Goal: Task Accomplishment & Management: Complete application form

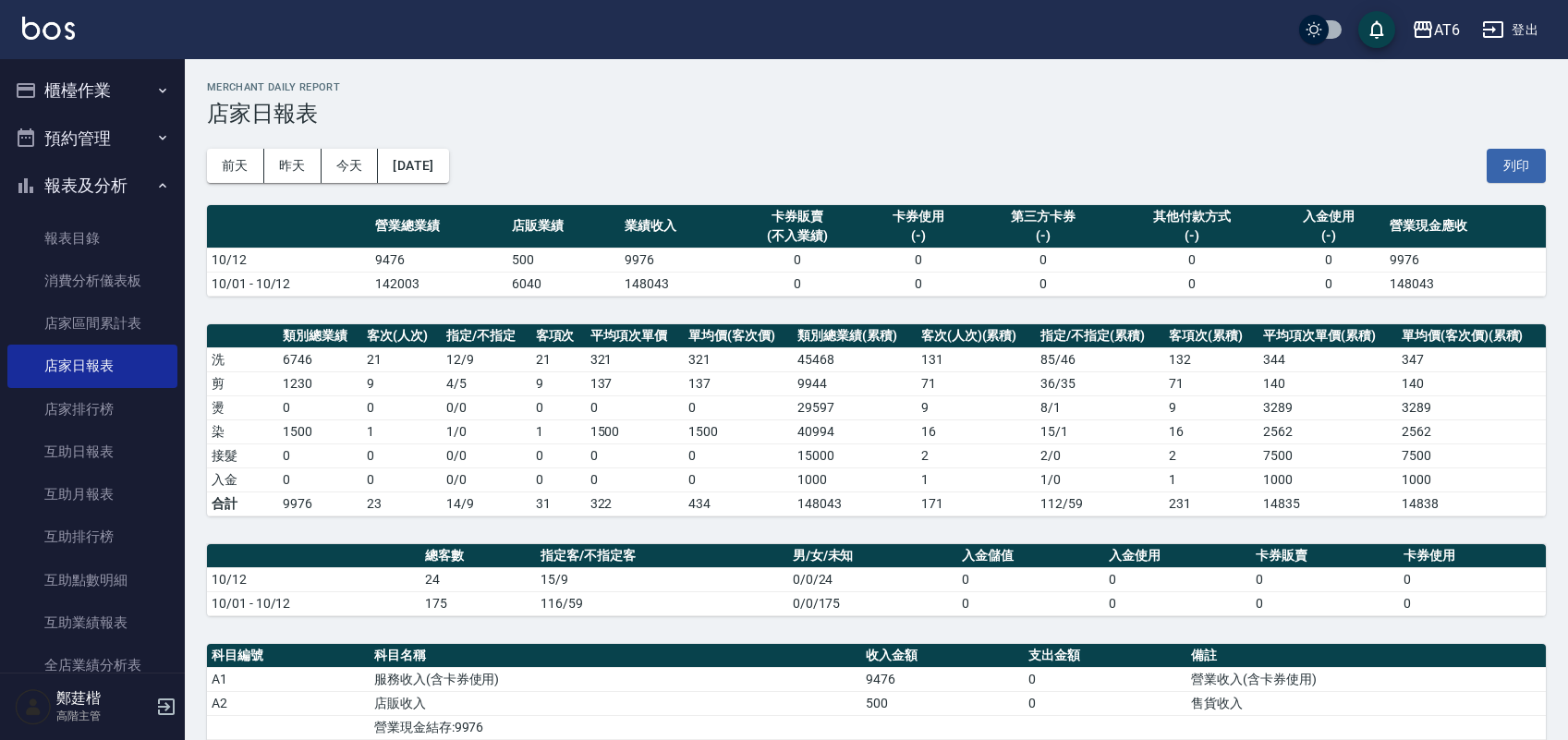
drag, startPoint x: 0, startPoint y: 0, endPoint x: 95, endPoint y: 149, distance: 176.7
click at [118, 186] on button "報表及分析" at bounding box center [92, 185] width 170 height 48
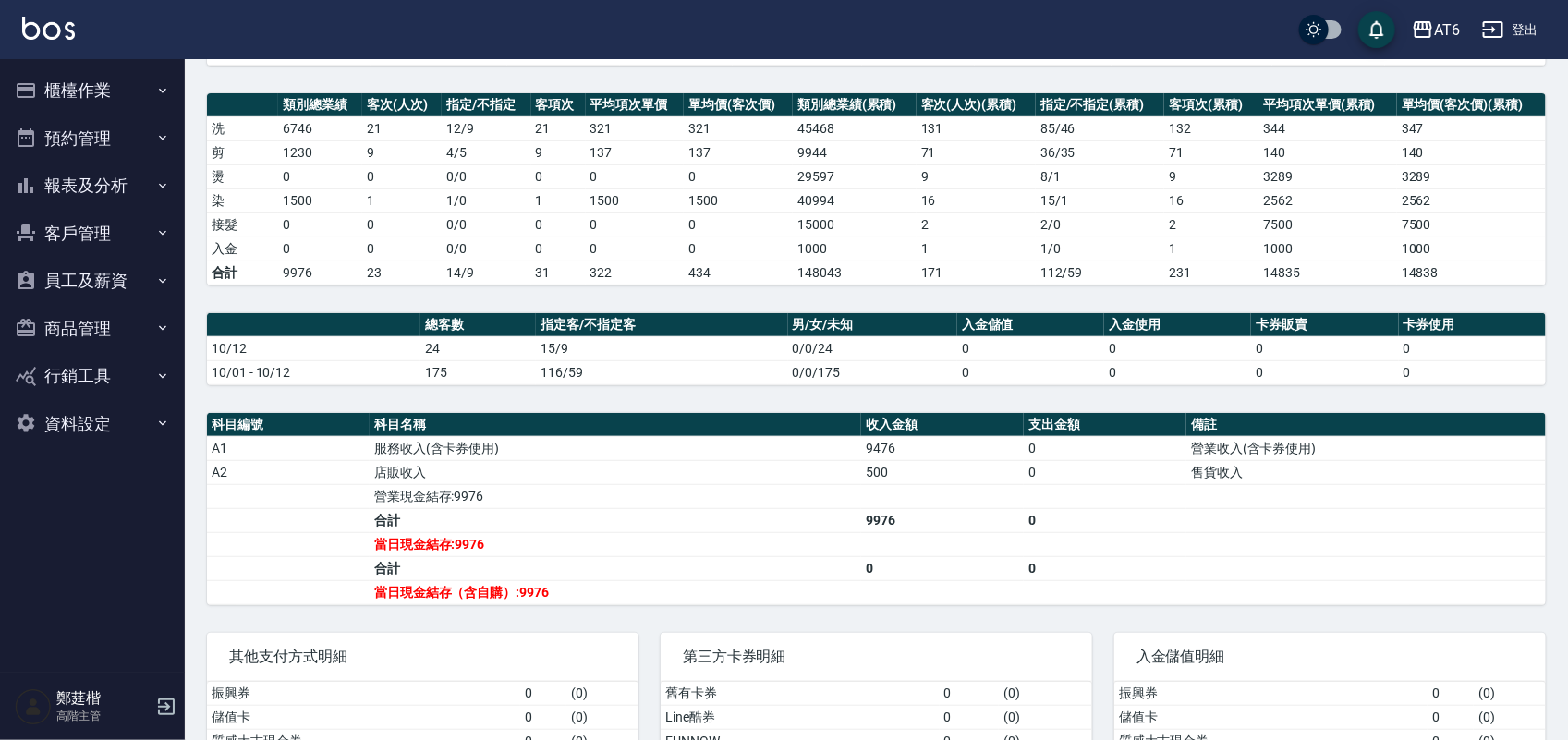
click at [87, 75] on button "櫃檯作業" at bounding box center [92, 90] width 170 height 48
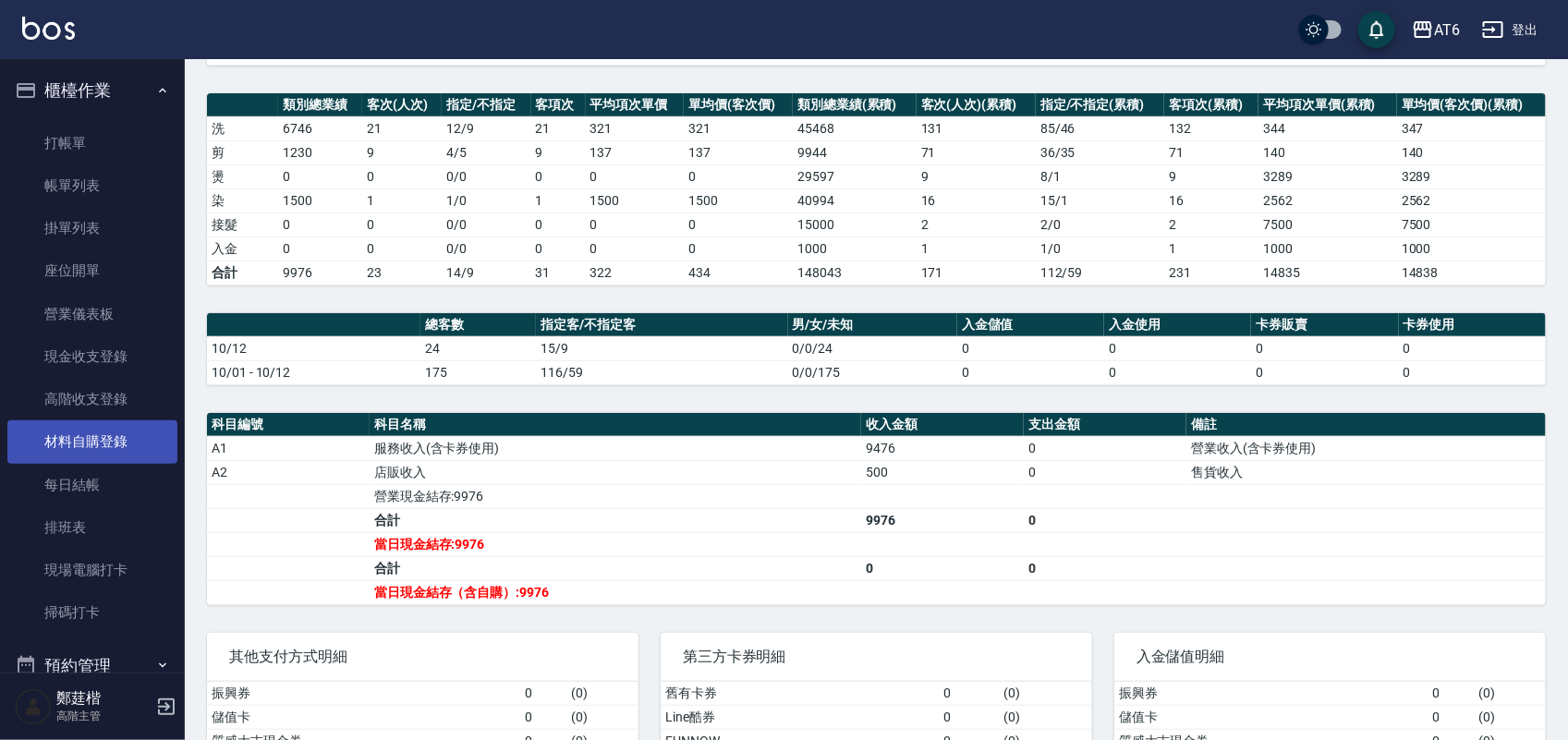
click at [121, 429] on link "材料自購登錄" at bounding box center [92, 441] width 170 height 43
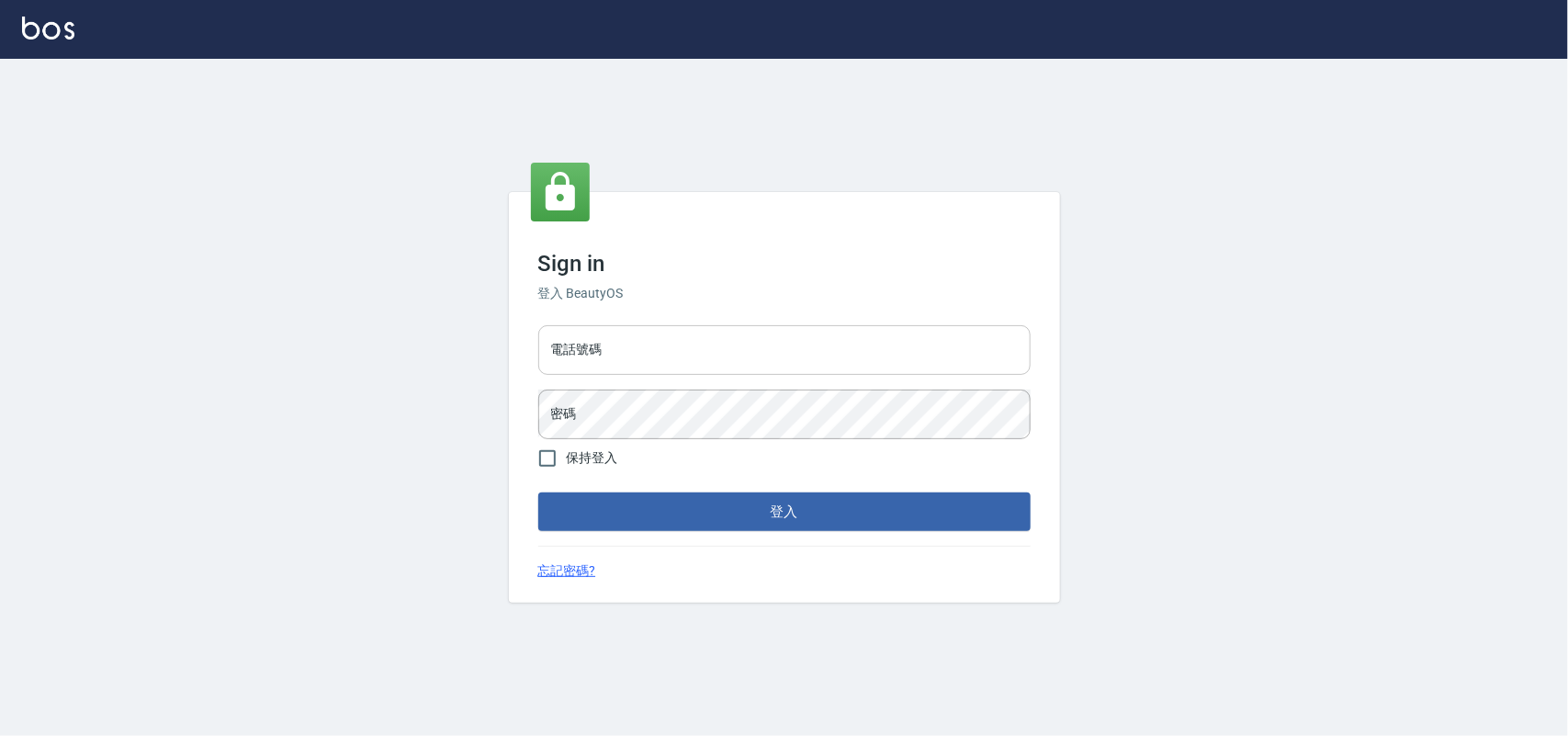
click at [774, 346] on input "電話號碼" at bounding box center [784, 350] width 492 height 49
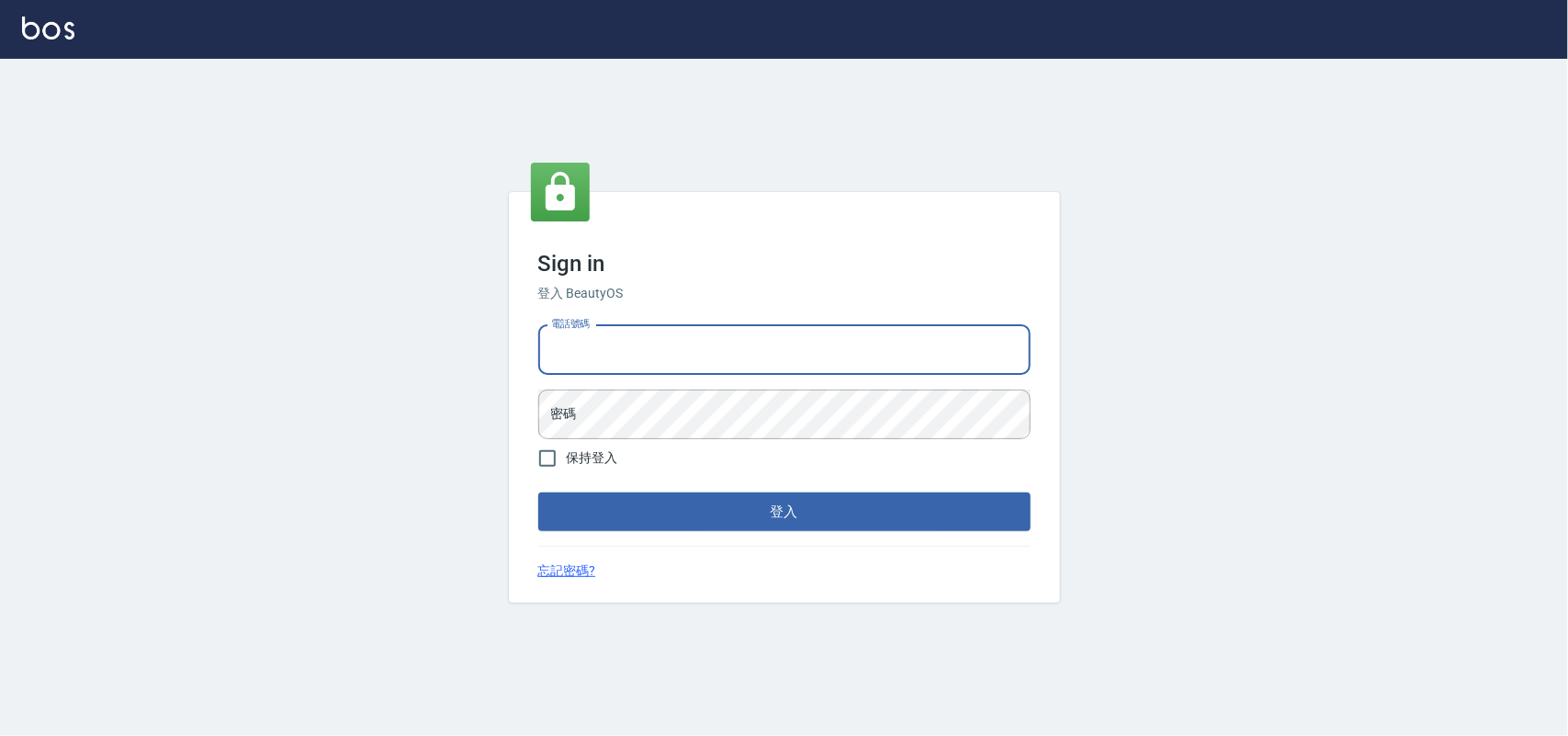
type input "0985335300"
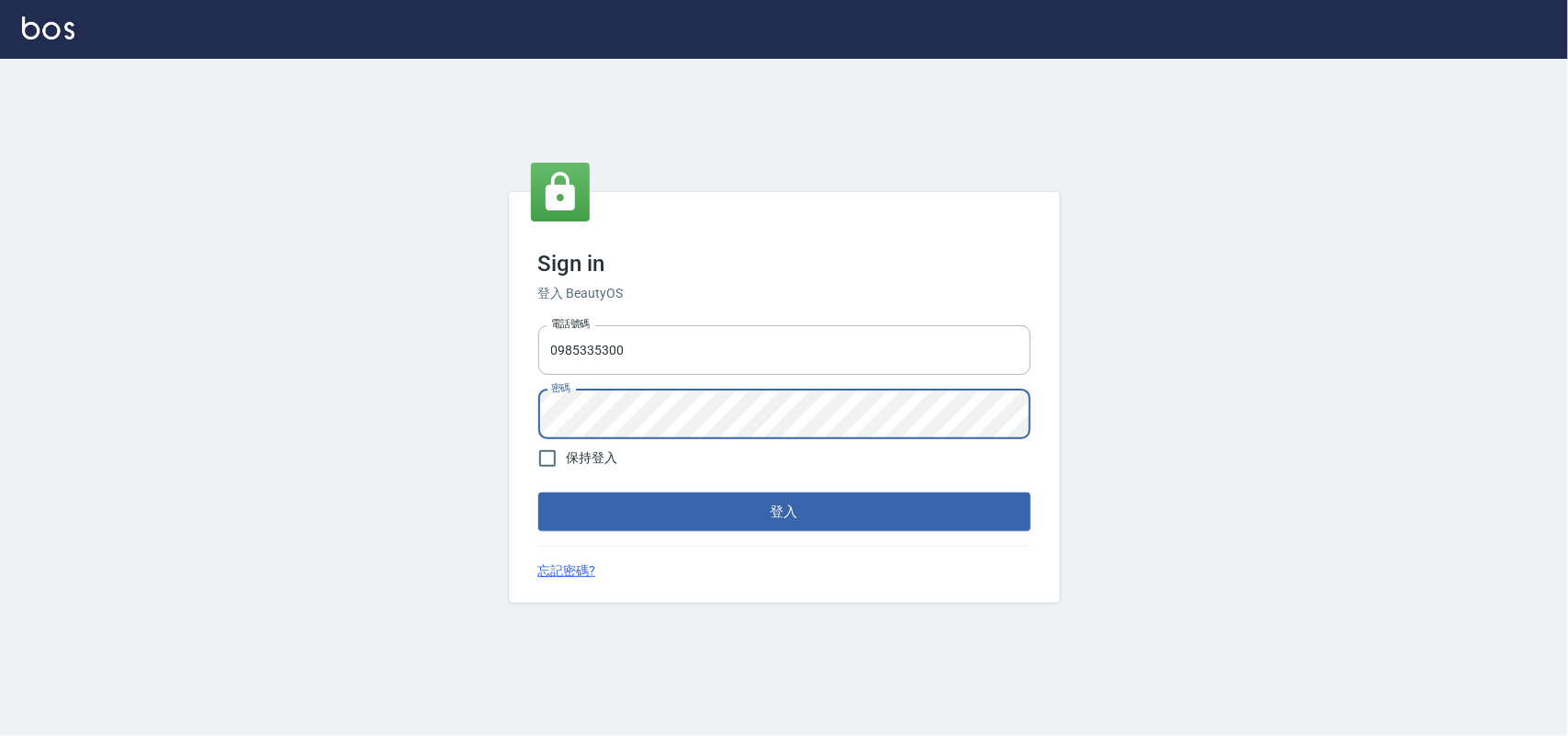
click at [539, 492] on button "登入" at bounding box center [784, 511] width 492 height 39
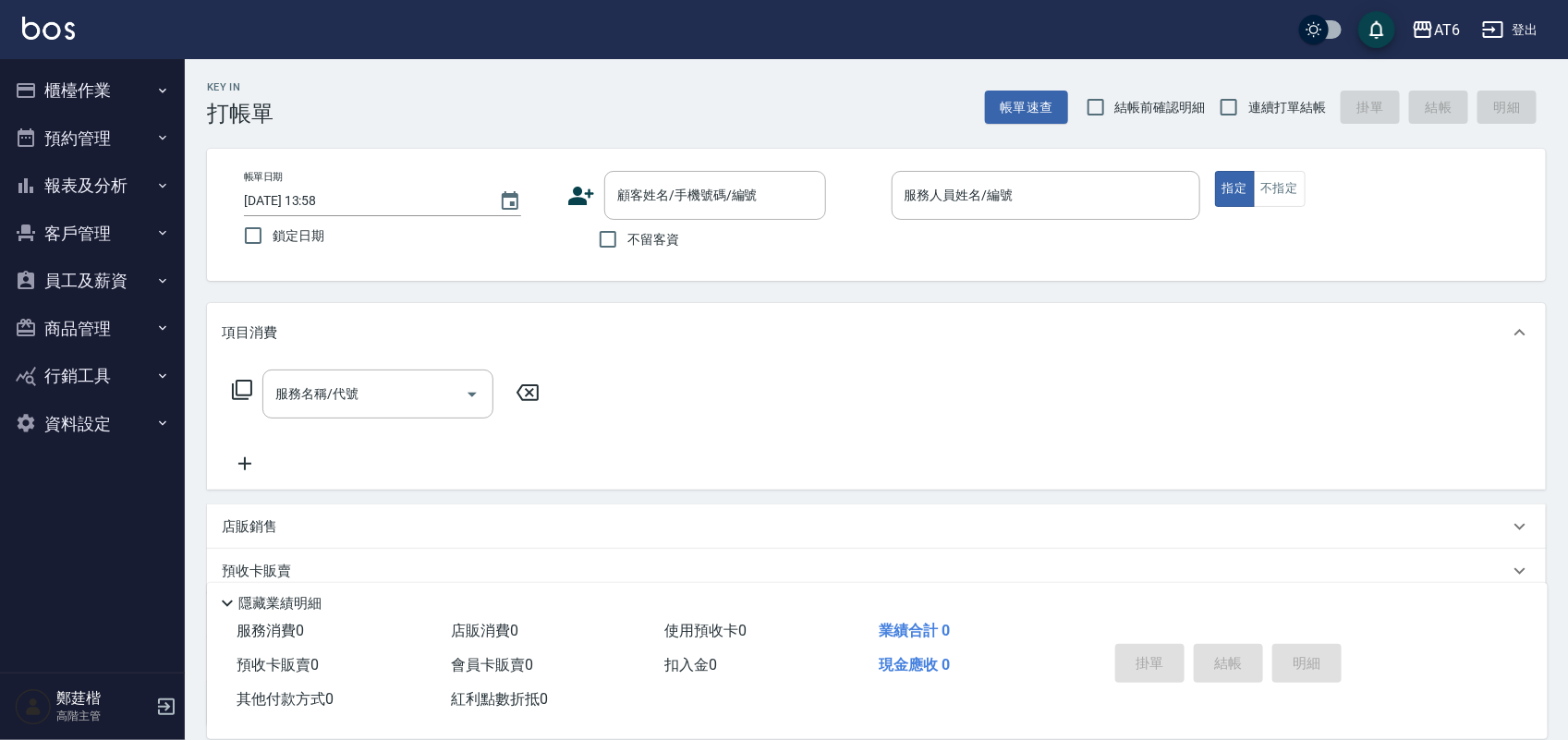
drag, startPoint x: 129, startPoint y: 167, endPoint x: 32, endPoint y: 167, distance: 97.0
click at [32, 167] on button "報表及分析" at bounding box center [92, 185] width 170 height 48
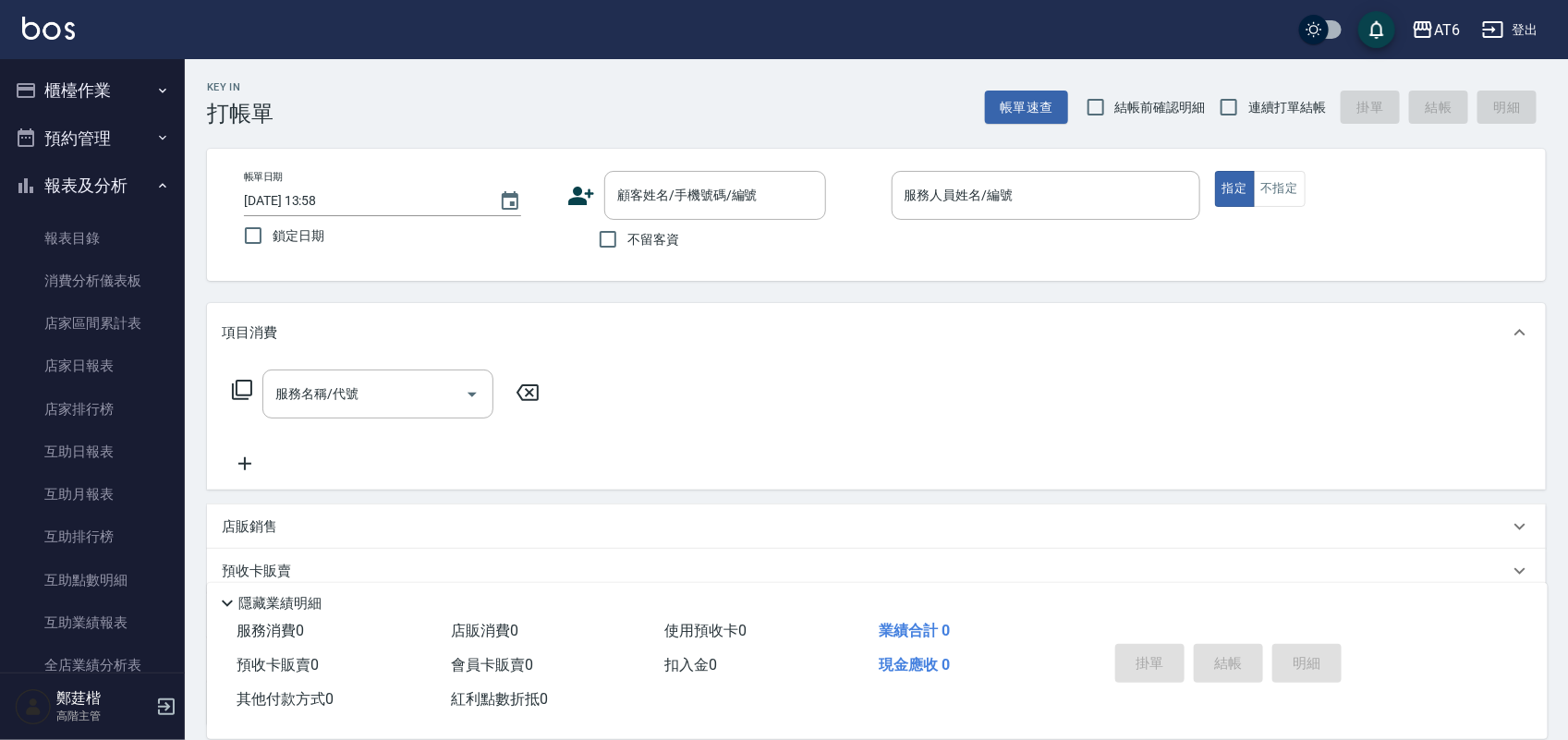
click at [144, 190] on button "報表及分析" at bounding box center [92, 185] width 170 height 48
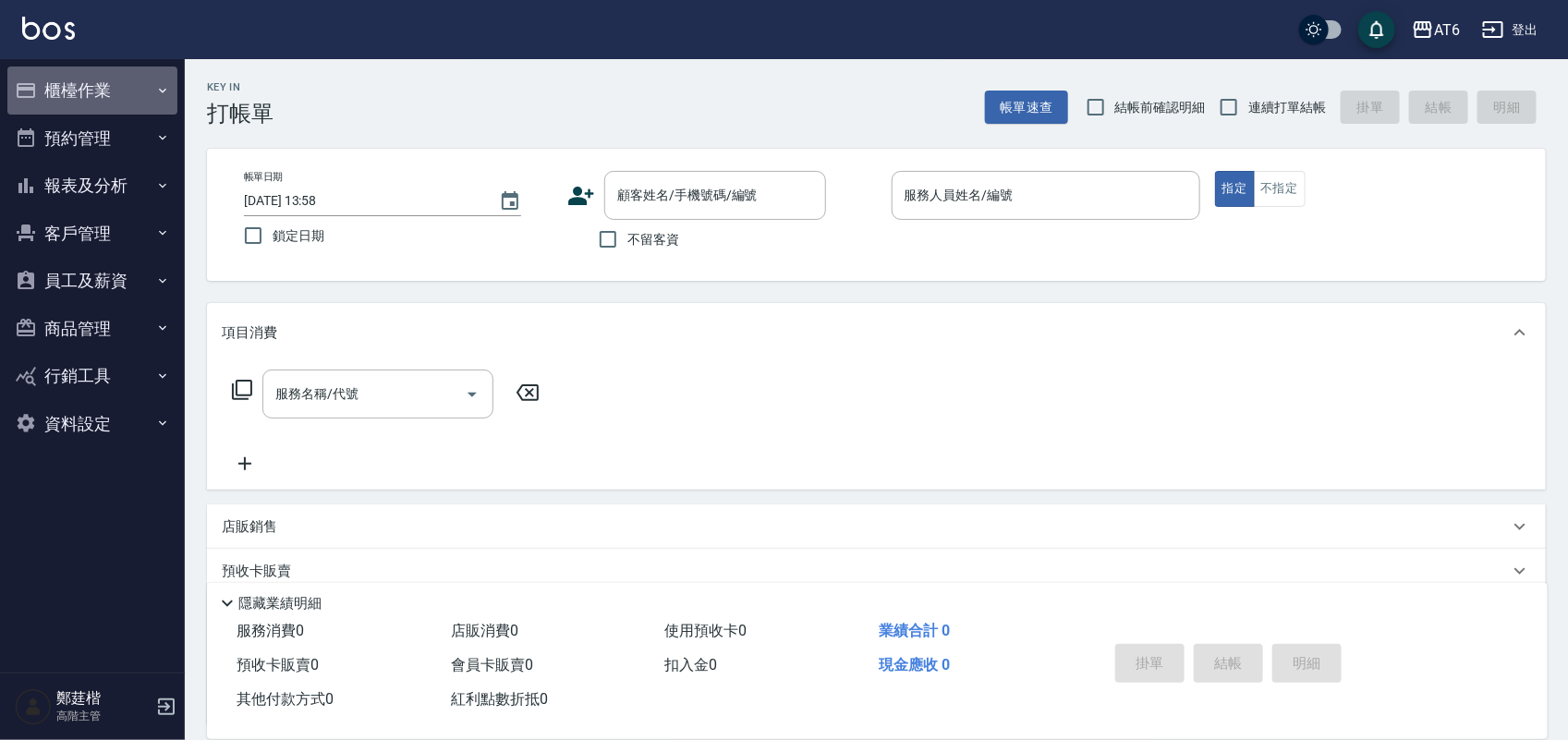
click at [135, 88] on button "櫃檯作業" at bounding box center [92, 90] width 170 height 48
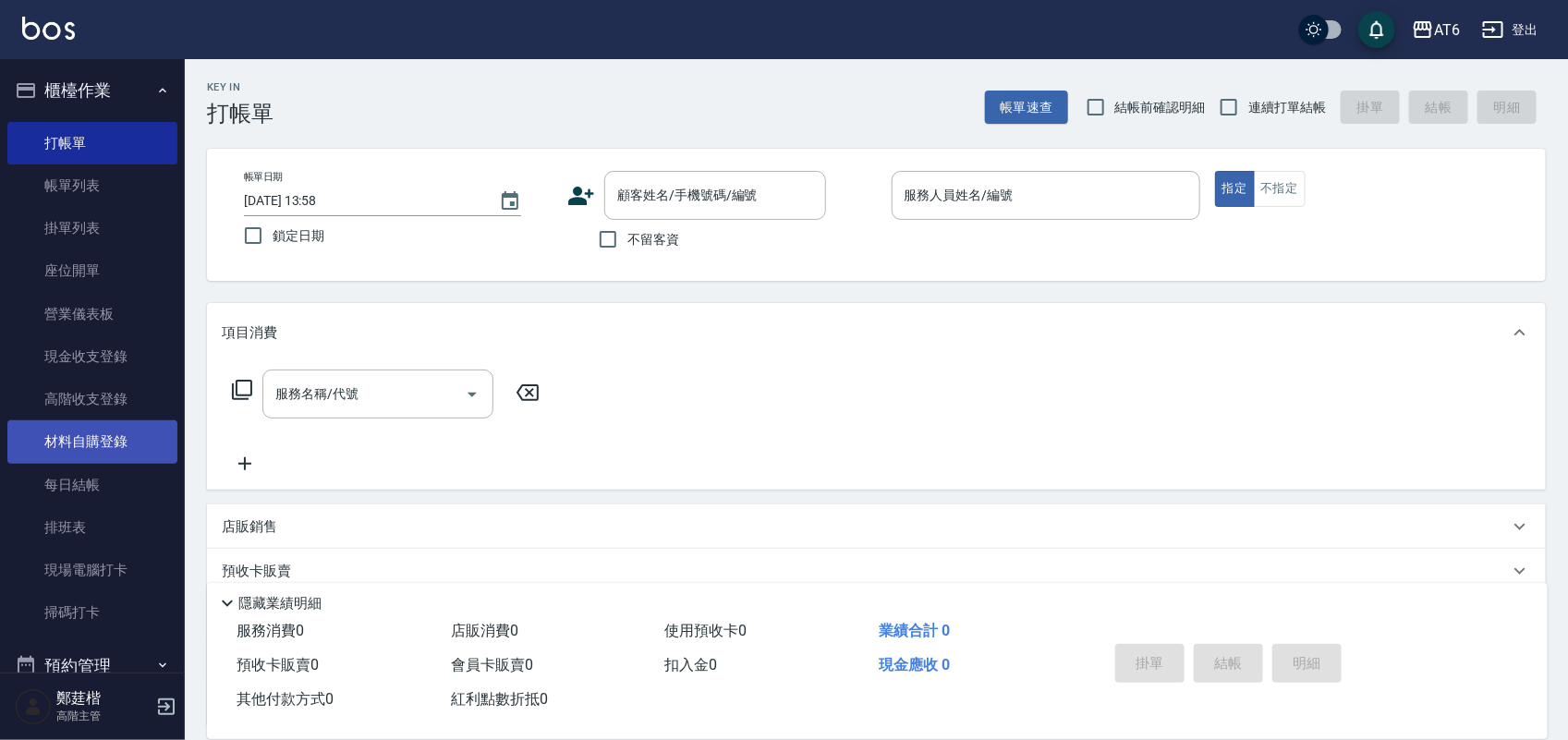
click at [92, 423] on link "材料自購登錄" at bounding box center [92, 441] width 170 height 43
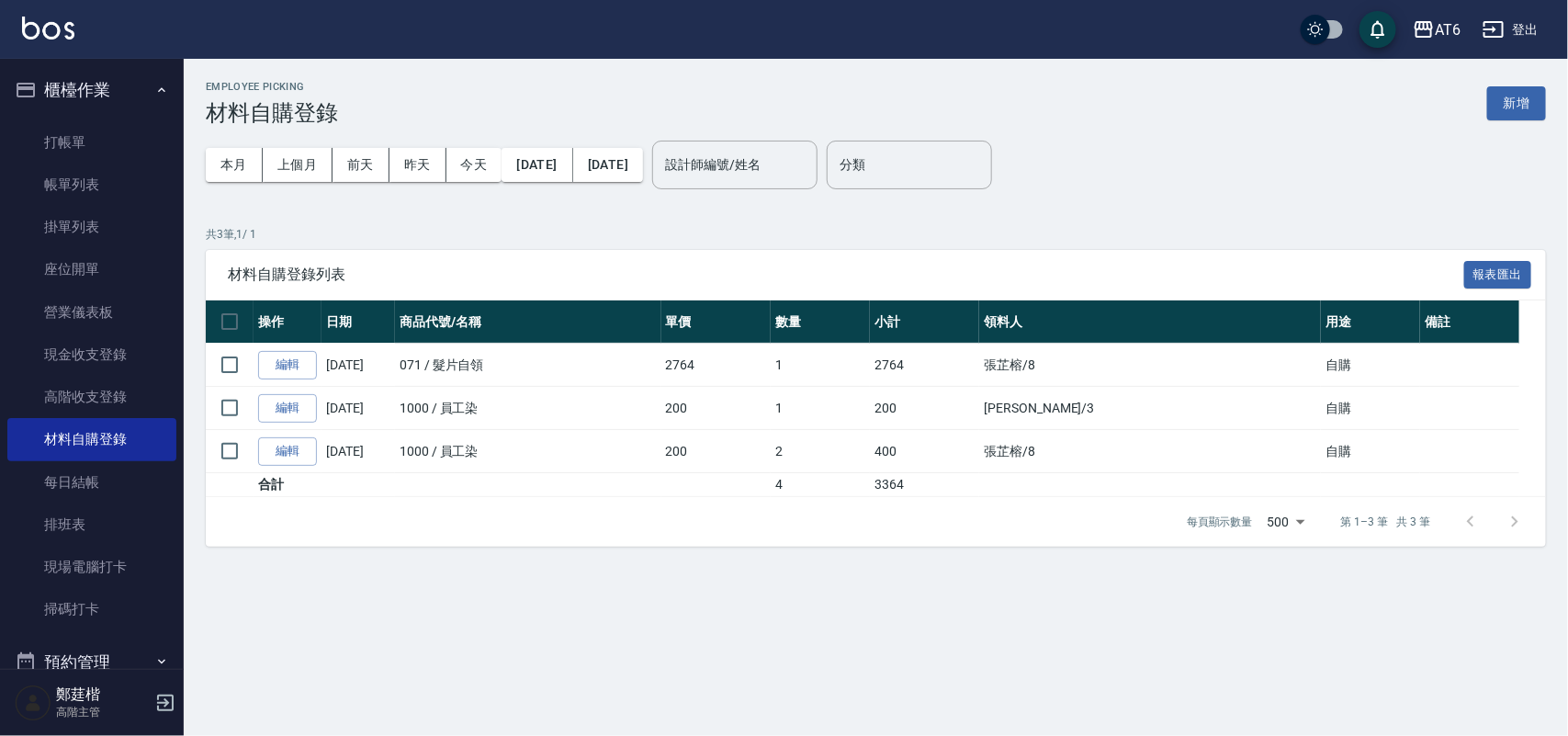
drag, startPoint x: 1091, startPoint y: 81, endPoint x: 1042, endPoint y: 109, distance: 56.4
click at [877, 79] on div "Employee Picking 材料自購登錄 新增 本月 上個月 前天 昨天 今天 2025/10/01 2025/10/14 設計師編號/姓名 設計師編號…" at bounding box center [875, 313] width 1385 height 509
drag, startPoint x: 1082, startPoint y: 107, endPoint x: 805, endPoint y: 71, distance: 279.3
click at [805, 71] on div "Employee Picking 材料自購登錄 新增 本月 上個月 前天 昨天 今天 2025/10/01 2025/10/14 設計師編號/姓名 設計師編號…" at bounding box center [875, 313] width 1385 height 509
drag, startPoint x: 1035, startPoint y: 89, endPoint x: 962, endPoint y: 94, distance: 73.2
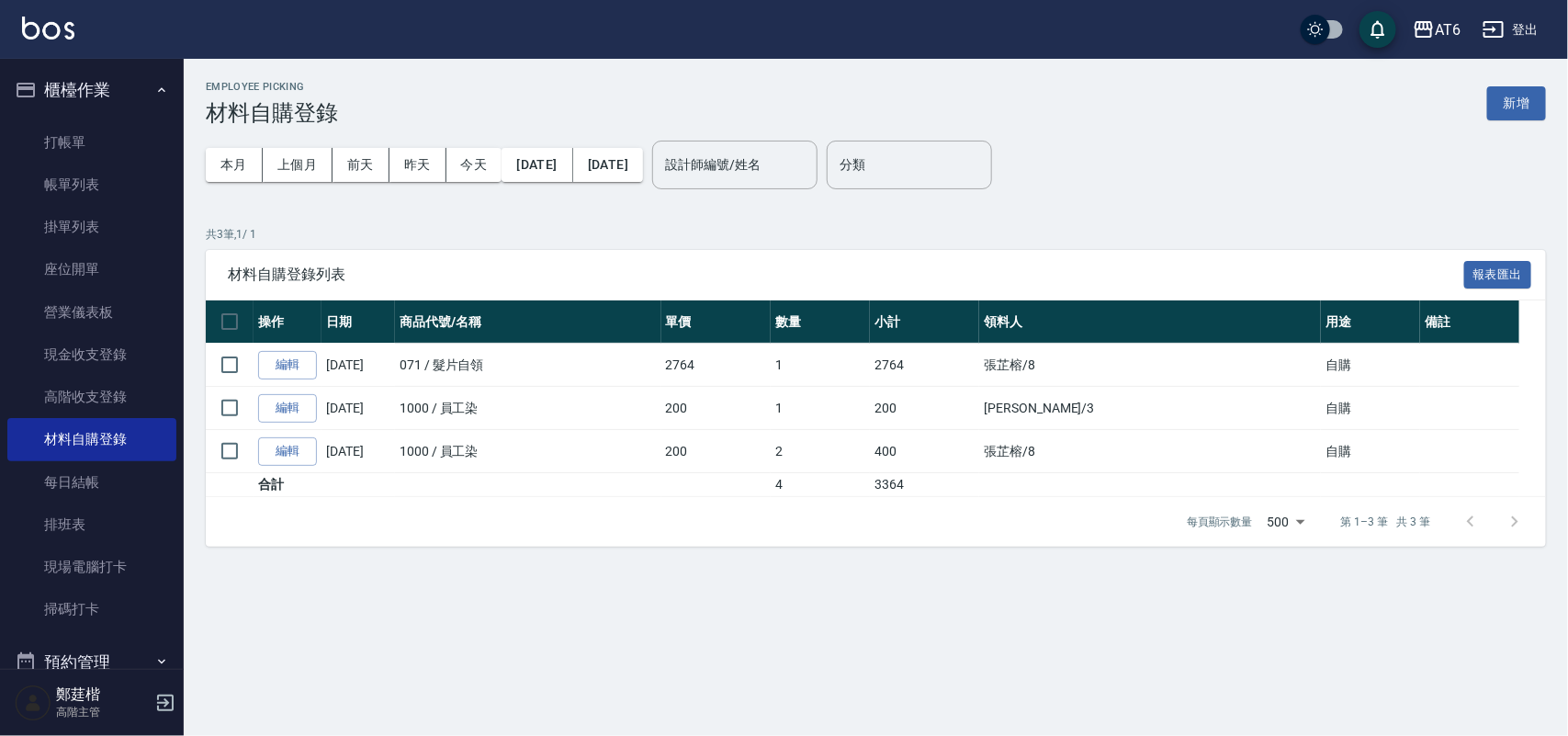
click at [848, 93] on div "Employee Picking 材料自購登錄 新增" at bounding box center [876, 104] width 1340 height 45
drag, startPoint x: 1013, startPoint y: 89, endPoint x: 856, endPoint y: 83, distance: 157.1
click at [843, 83] on div "Employee Picking 材料自購登錄 新增" at bounding box center [876, 104] width 1340 height 45
drag, startPoint x: 1013, startPoint y: 83, endPoint x: 962, endPoint y: 83, distance: 51.0
click at [962, 83] on div "Employee Picking 材料自購登錄 新增" at bounding box center [876, 104] width 1340 height 45
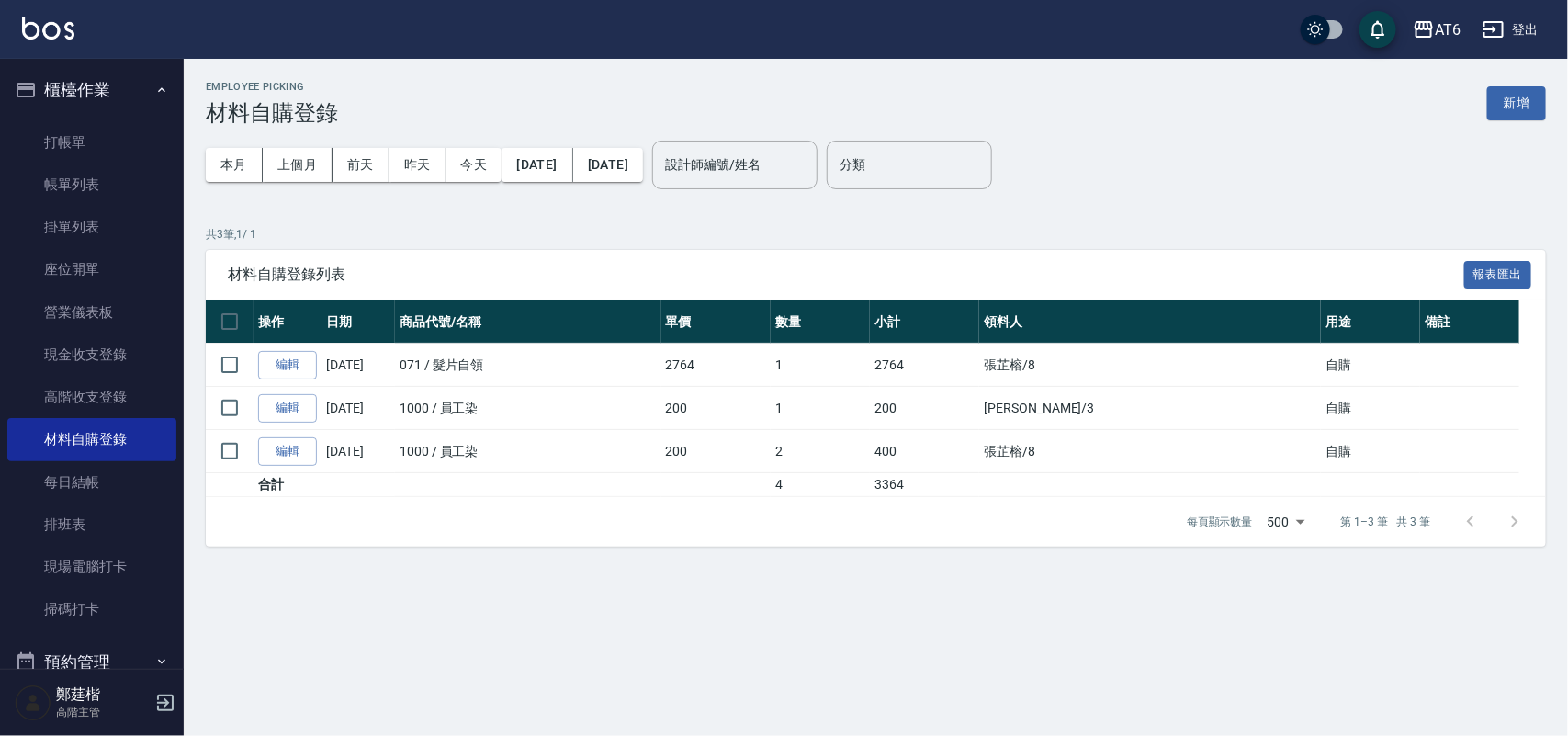
drag, startPoint x: 1008, startPoint y: 83, endPoint x: 801, endPoint y: 81, distance: 207.0
click at [801, 81] on div "Employee Picking 材料自購登錄 新增" at bounding box center [876, 104] width 1340 height 45
click at [594, 103] on div "Employee Picking 材料自購登錄 新增" at bounding box center [876, 104] width 1340 height 45
drag, startPoint x: 111, startPoint y: 487, endPoint x: 758, endPoint y: 85, distance: 761.7
click at [724, 85] on div "Employee Picking 材料自購登錄 新增" at bounding box center [876, 104] width 1340 height 45
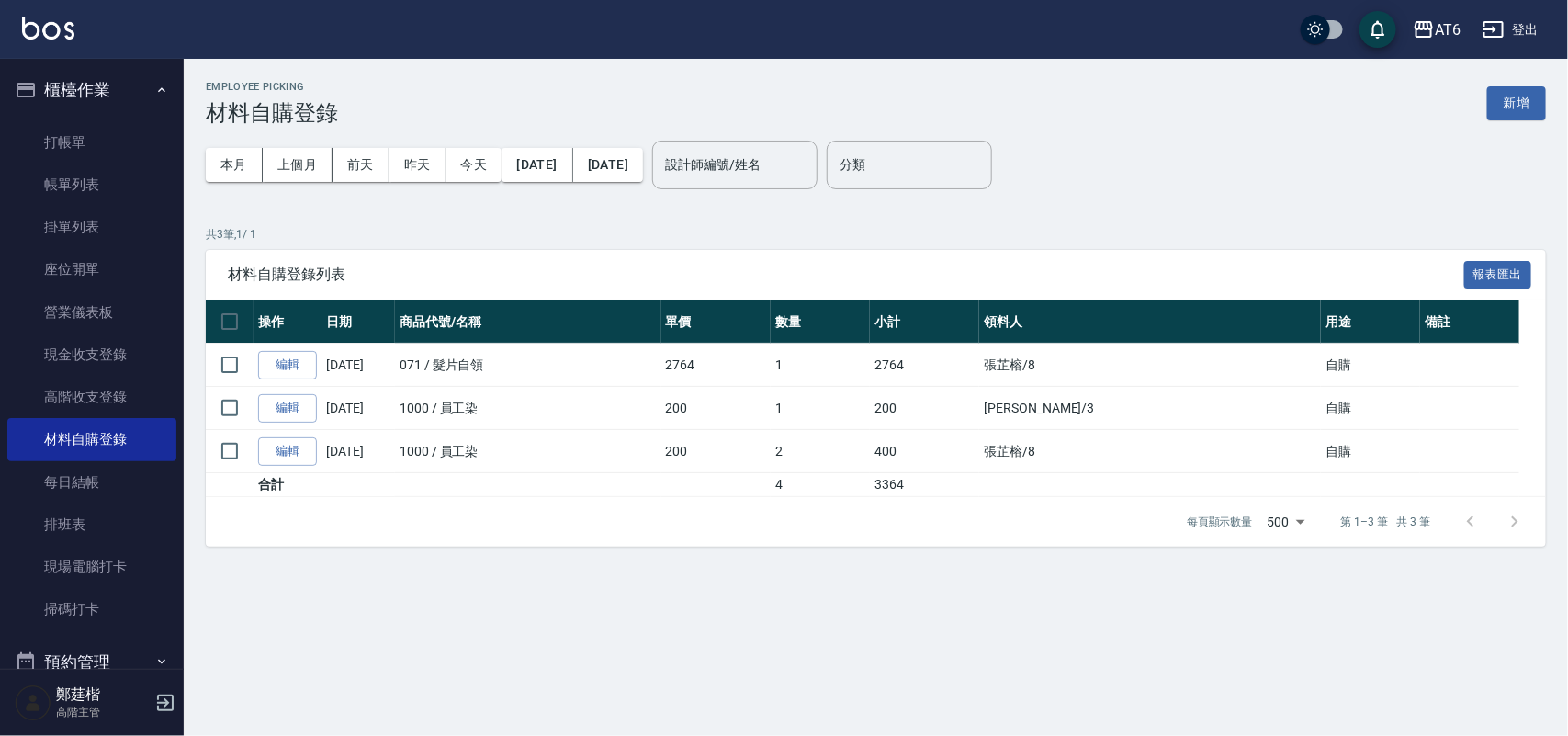
drag, startPoint x: 805, startPoint y: 85, endPoint x: 763, endPoint y: 87, distance: 42.0
click at [755, 85] on div "Employee Picking 材料自購登錄 新增" at bounding box center [876, 104] width 1340 height 45
drag, startPoint x: 1320, startPoint y: 112, endPoint x: 991, endPoint y: 65, distance: 332.3
click at [965, 64] on div "Employee Picking 材料自購登錄 新增 本月 上個月 前天 昨天 今天 2025/10/01 2025/10/14 設計師編號/姓名 設計師編號…" at bounding box center [875, 313] width 1385 height 509
drag, startPoint x: 1054, startPoint y: 82, endPoint x: 866, endPoint y: 104, distance: 189.3
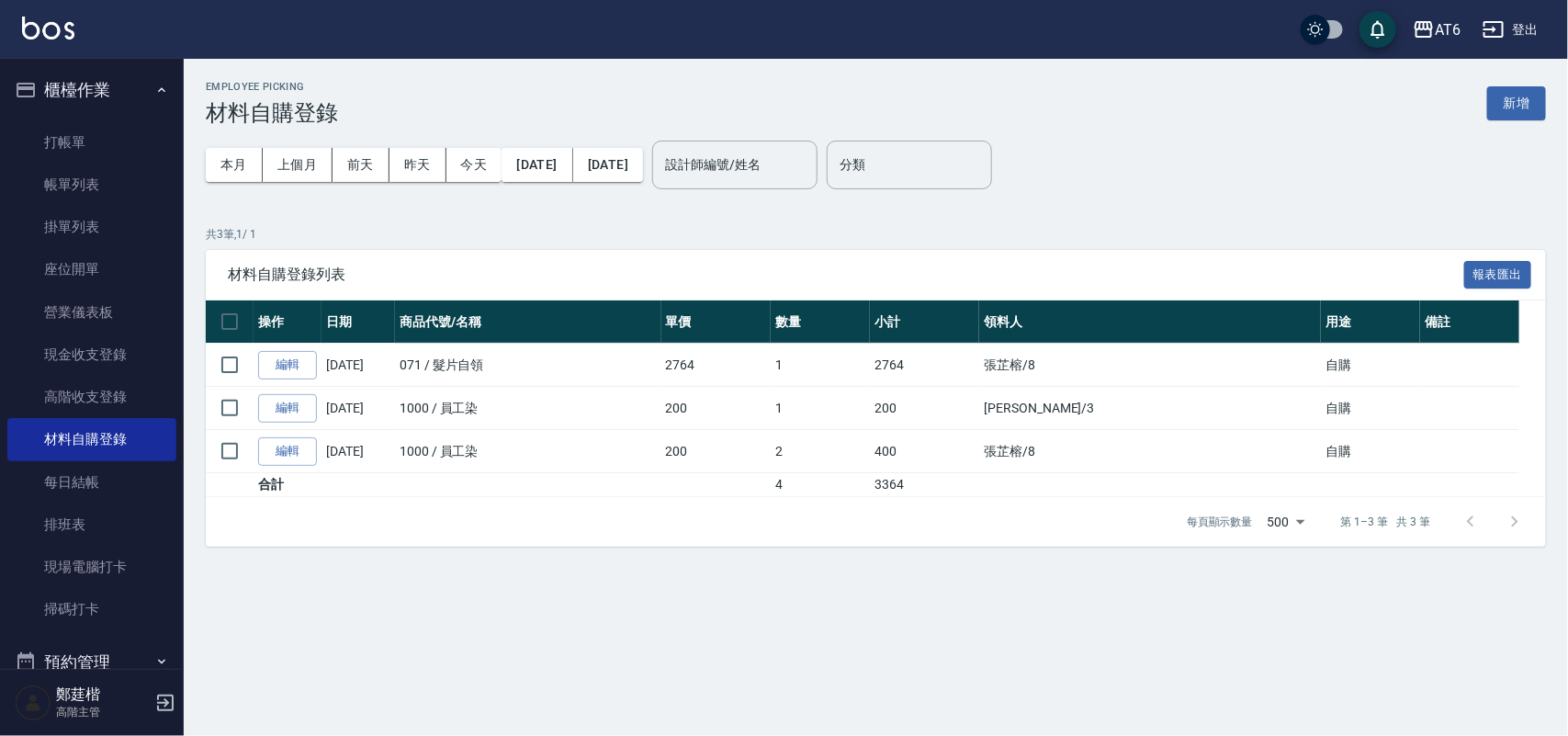
click at [866, 104] on div "Employee Picking 材料自購登錄 新增" at bounding box center [876, 104] width 1340 height 45
drag, startPoint x: 1004, startPoint y: 99, endPoint x: 840, endPoint y: 82, distance: 164.9
click at [818, 82] on div "Employee Picking 材料自購登錄 新增" at bounding box center [876, 104] width 1340 height 45
drag, startPoint x: 1026, startPoint y: 84, endPoint x: 1003, endPoint y: 74, distance: 25.1
click at [896, 74] on div "Employee Picking 材料自購登錄 新增 本月 上個月 前天 昨天 今天 2025/10/01 2025/10/14 設計師編號/姓名 設計師編號…" at bounding box center [875, 313] width 1385 height 509
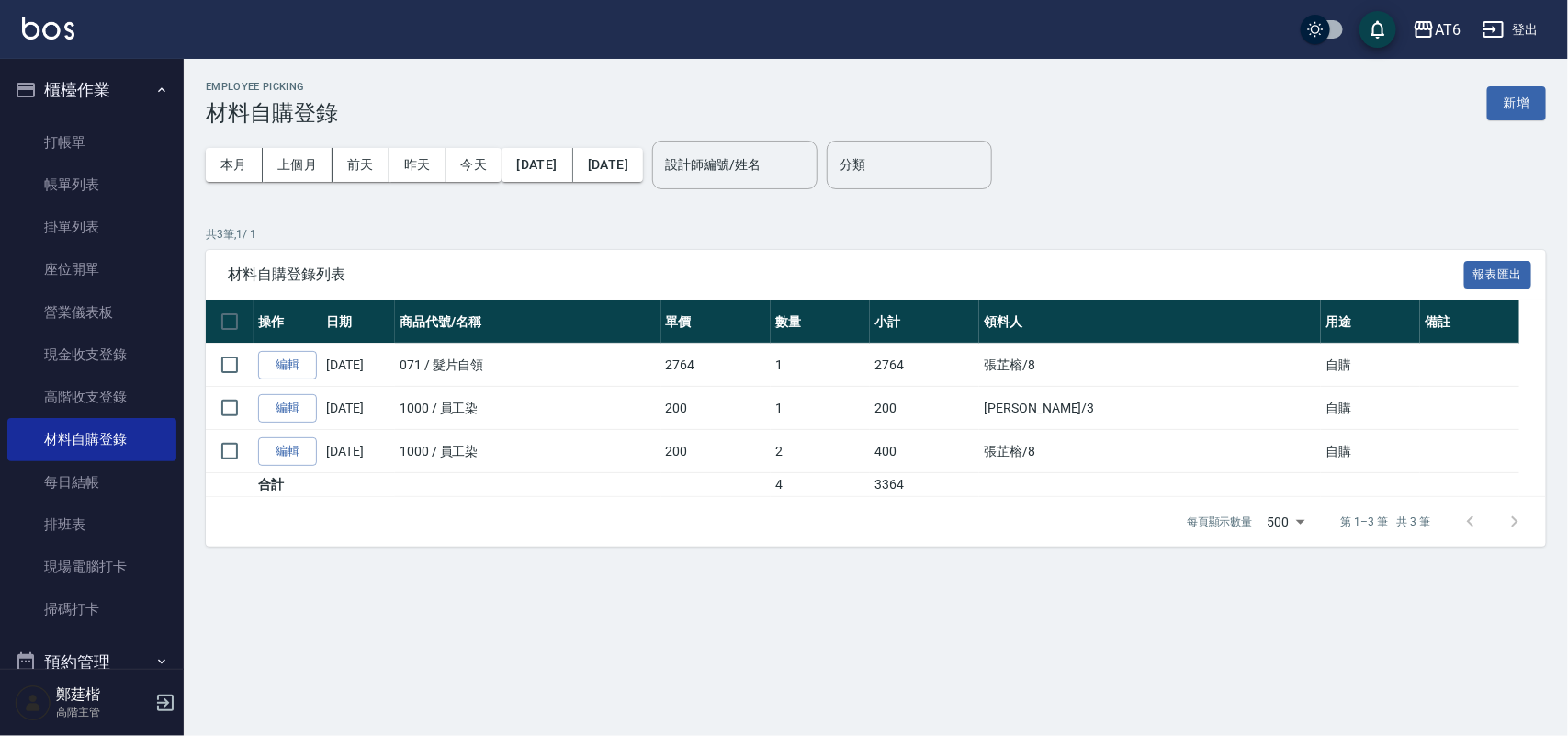
drag, startPoint x: 1395, startPoint y: 96, endPoint x: 958, endPoint y: 92, distance: 437.0
click at [958, 92] on div "Employee Picking 材料自購登錄 新增" at bounding box center [876, 104] width 1340 height 45
drag, startPoint x: 1307, startPoint y: 84, endPoint x: 1038, endPoint y: 61, distance: 270.0
click at [845, 66] on div "Employee Picking 材料自購登錄 新增 本月 上個月 前天 昨天 今天 2025/10/01 2025/10/14 設計師編號/姓名 設計師編號…" at bounding box center [875, 313] width 1385 height 509
drag, startPoint x: 1343, startPoint y: 82, endPoint x: 1137, endPoint y: 87, distance: 206.1
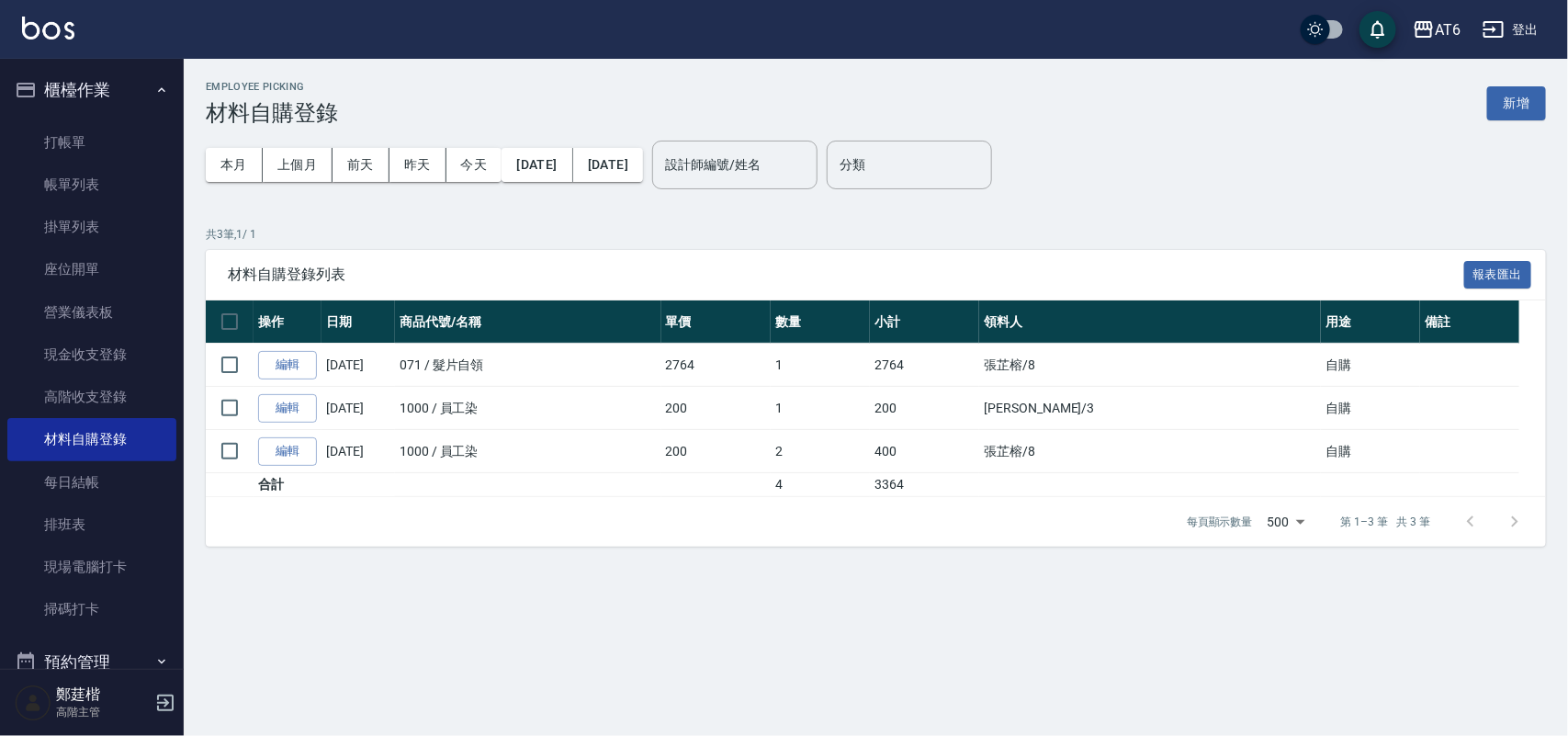
click at [915, 87] on div "Employee Picking 材料自購登錄 新增" at bounding box center [876, 104] width 1340 height 45
drag, startPoint x: 1425, startPoint y: 79, endPoint x: 484, endPoint y: 92, distance: 941.1
click at [484, 92] on div "Employee Picking 材料自購登錄 新增" at bounding box center [876, 104] width 1340 height 45
drag, startPoint x: 1254, startPoint y: 96, endPoint x: 850, endPoint y: 79, distance: 404.4
click at [851, 82] on div "Employee Picking 材料自購登錄 新增" at bounding box center [876, 104] width 1340 height 45
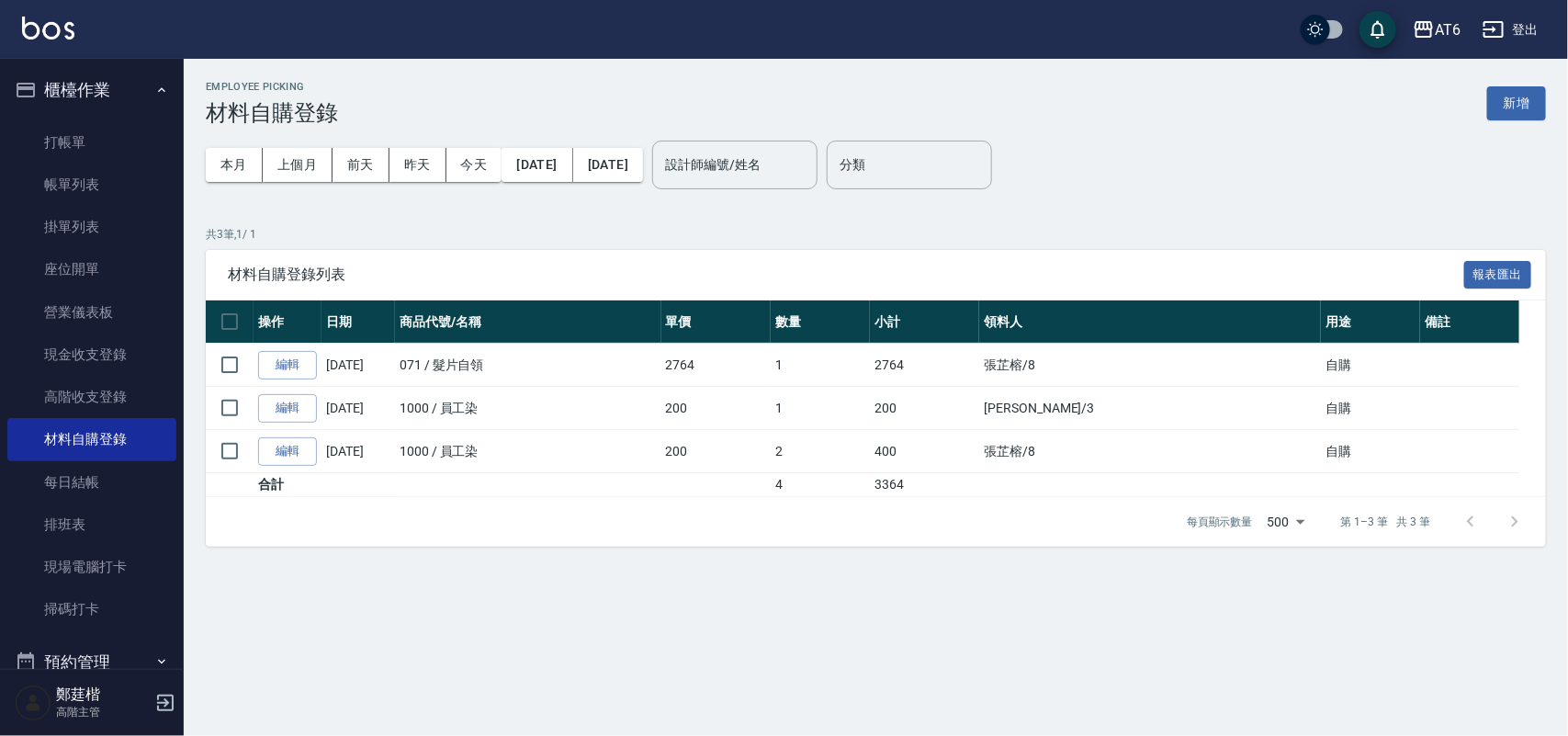
drag, startPoint x: 1490, startPoint y: 107, endPoint x: 1190, endPoint y: 80, distance: 301.2
click at [1103, 81] on div "Employee Picking 材料自購登錄 新增" at bounding box center [876, 104] width 1340 height 45
click at [1529, 111] on button "新增" at bounding box center [1517, 103] width 59 height 34
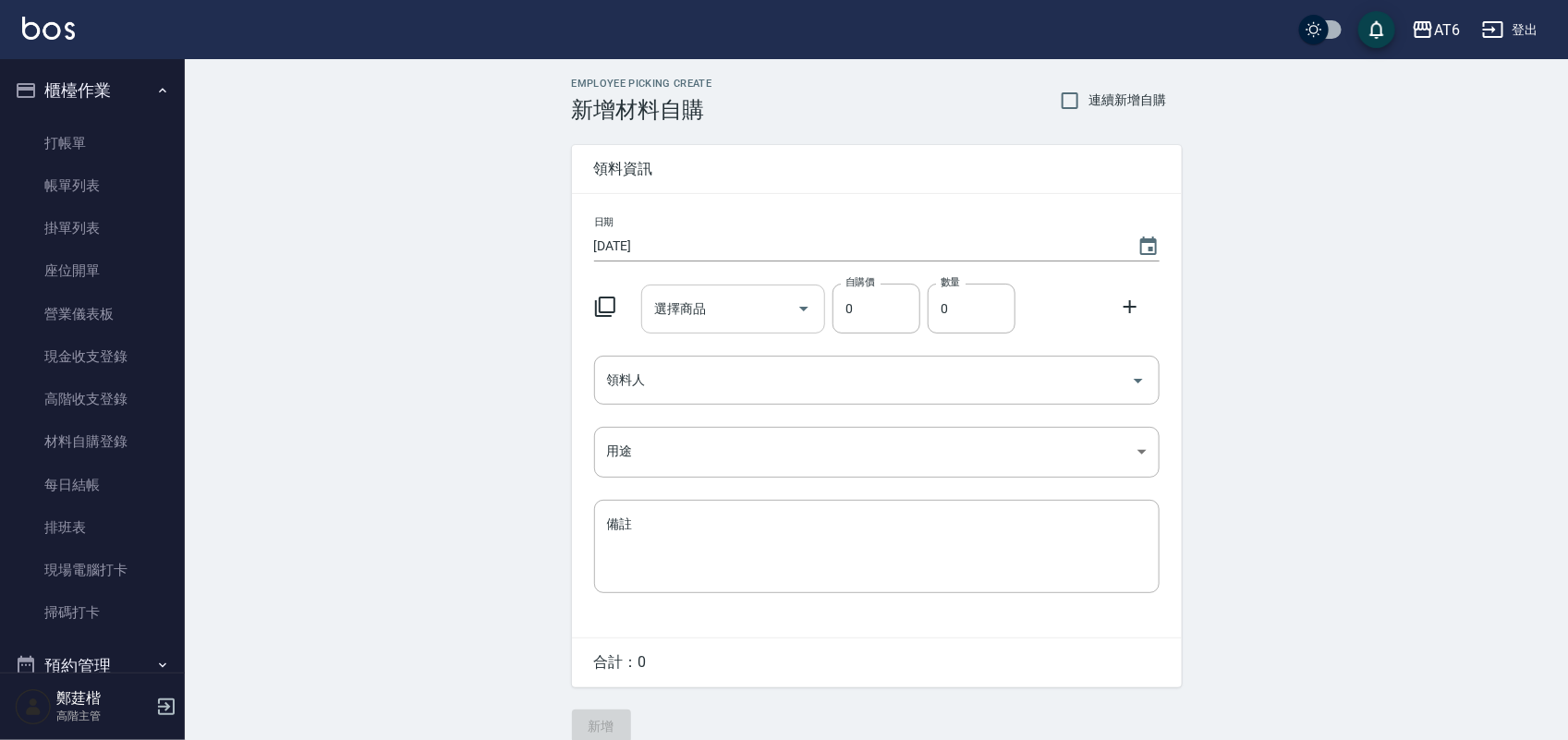
click at [684, 296] on input "選擇商品" at bounding box center [718, 309] width 140 height 32
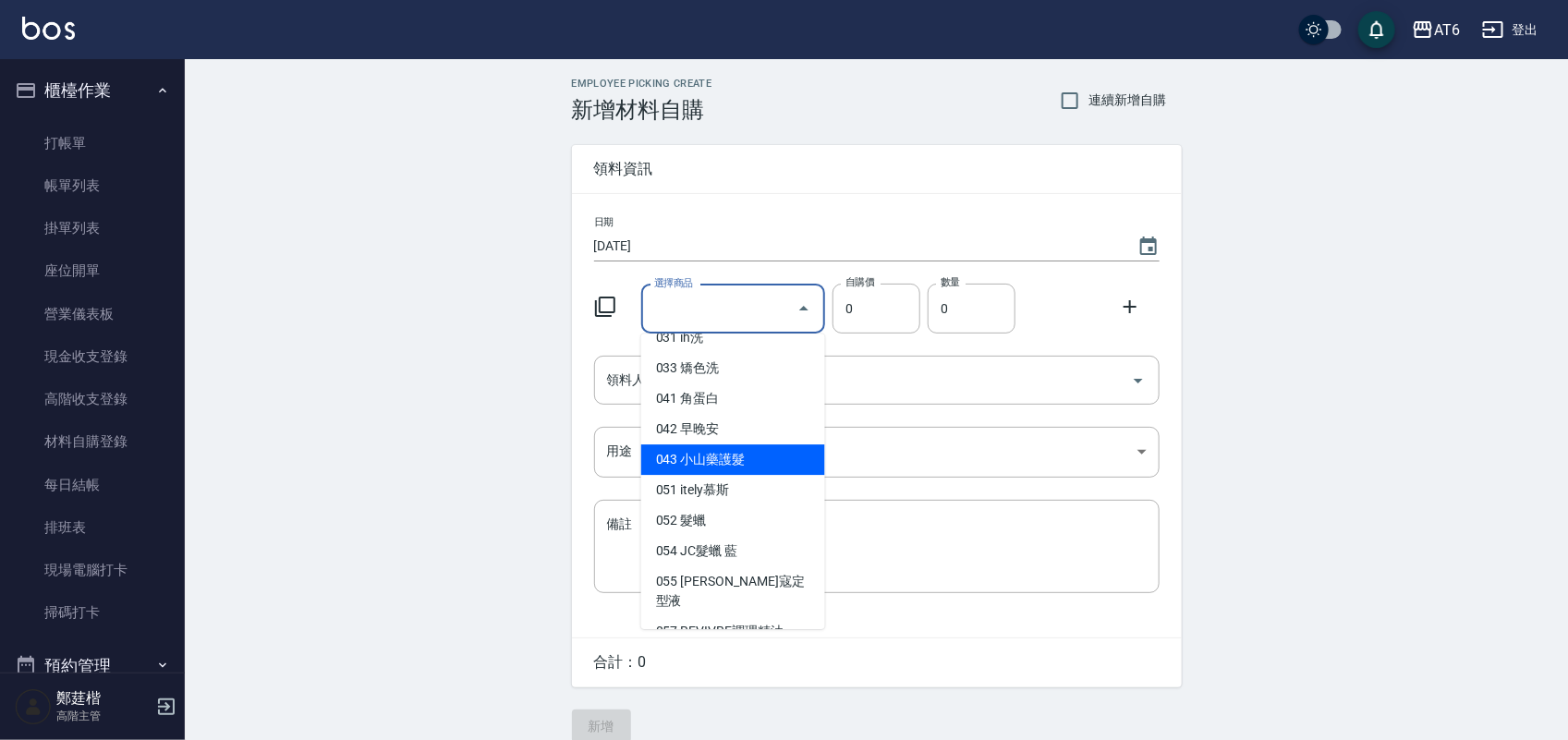
scroll to position [578, 0]
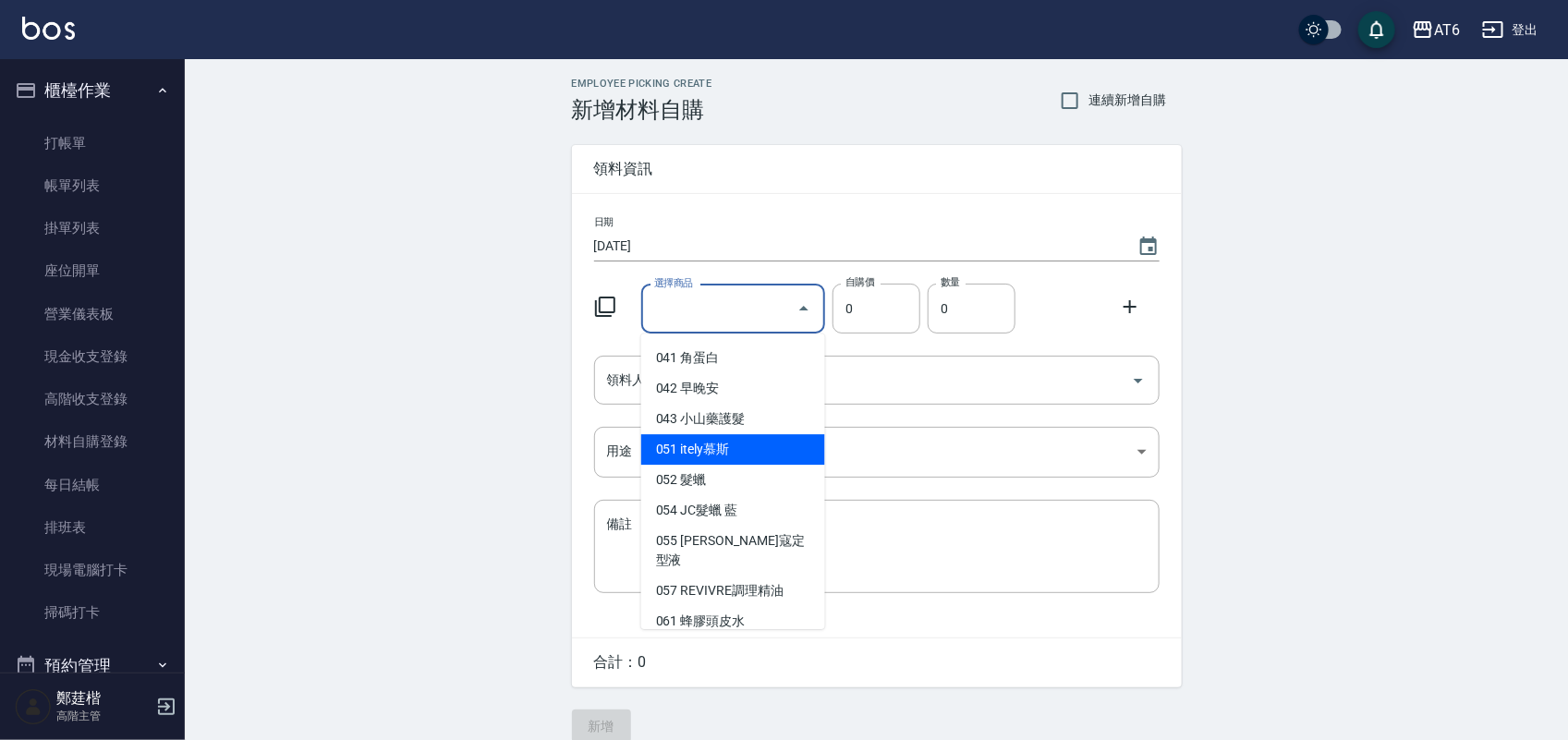
click at [745, 465] on li "051 itely慕斯" at bounding box center [733, 449] width 183 height 30
type input "itely慕斯"
type input "1"
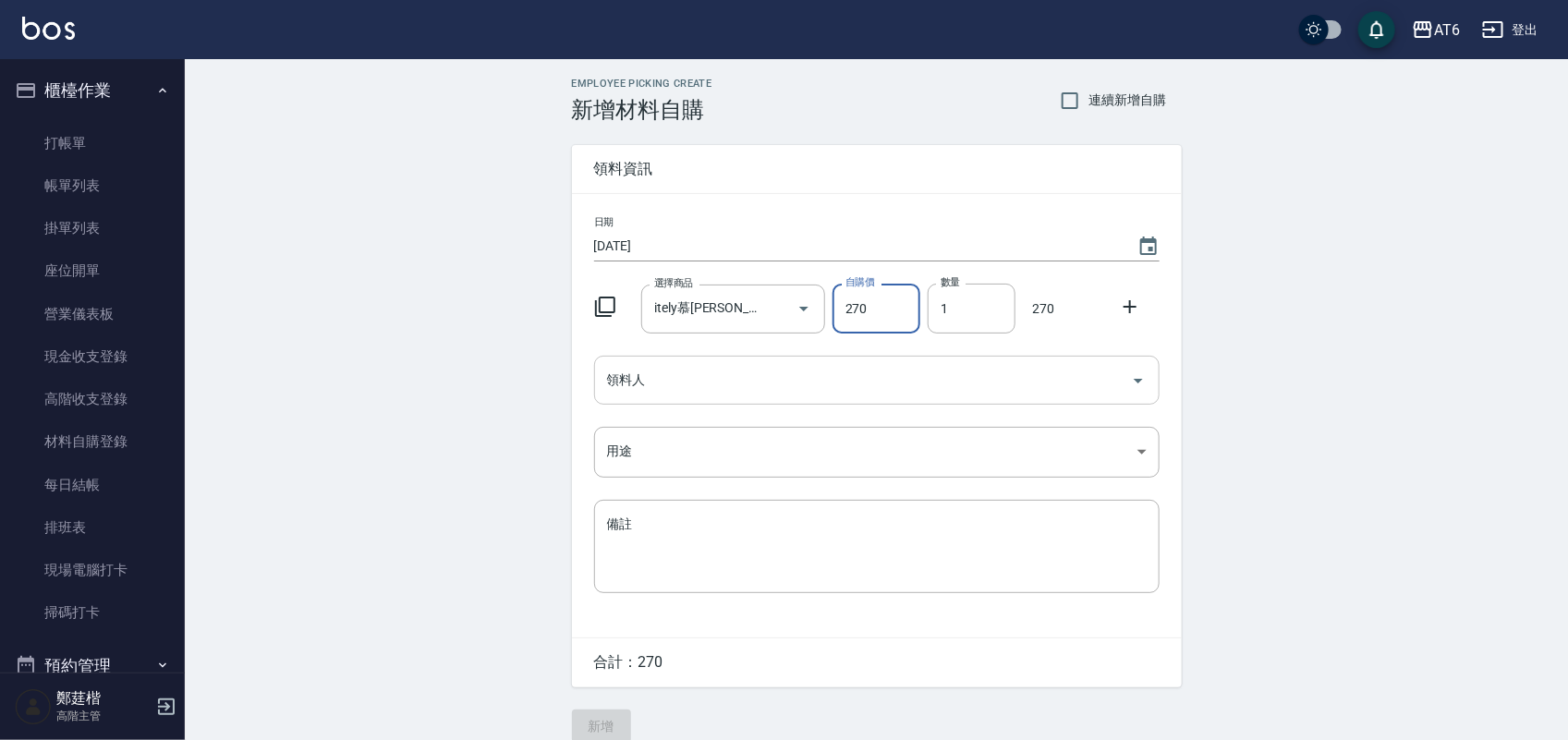
type input "270"
click at [651, 379] on input "領料人" at bounding box center [863, 380] width 521 height 32
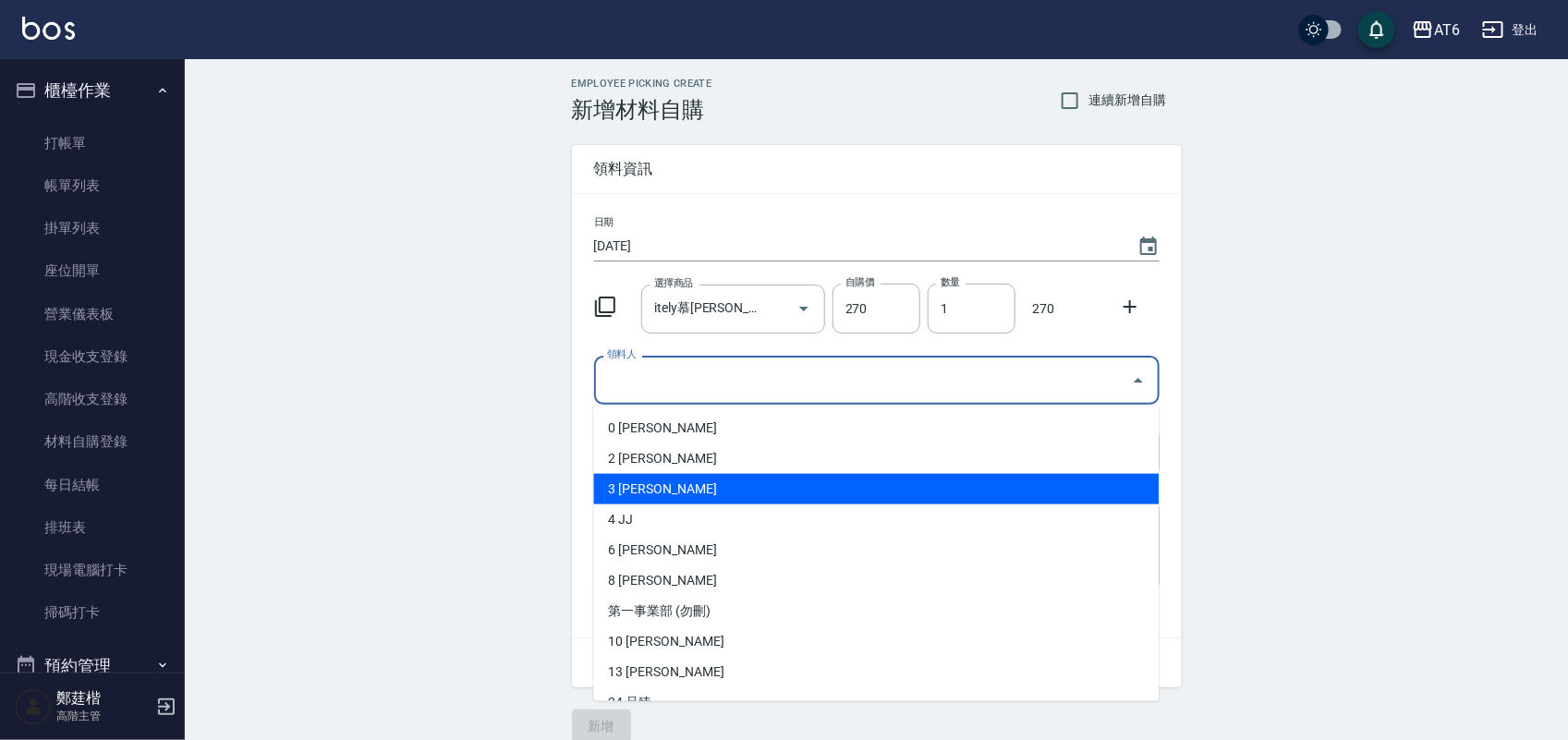
click at [704, 494] on li "3 邱議賢" at bounding box center [876, 489] width 565 height 30
type input "邱議賢"
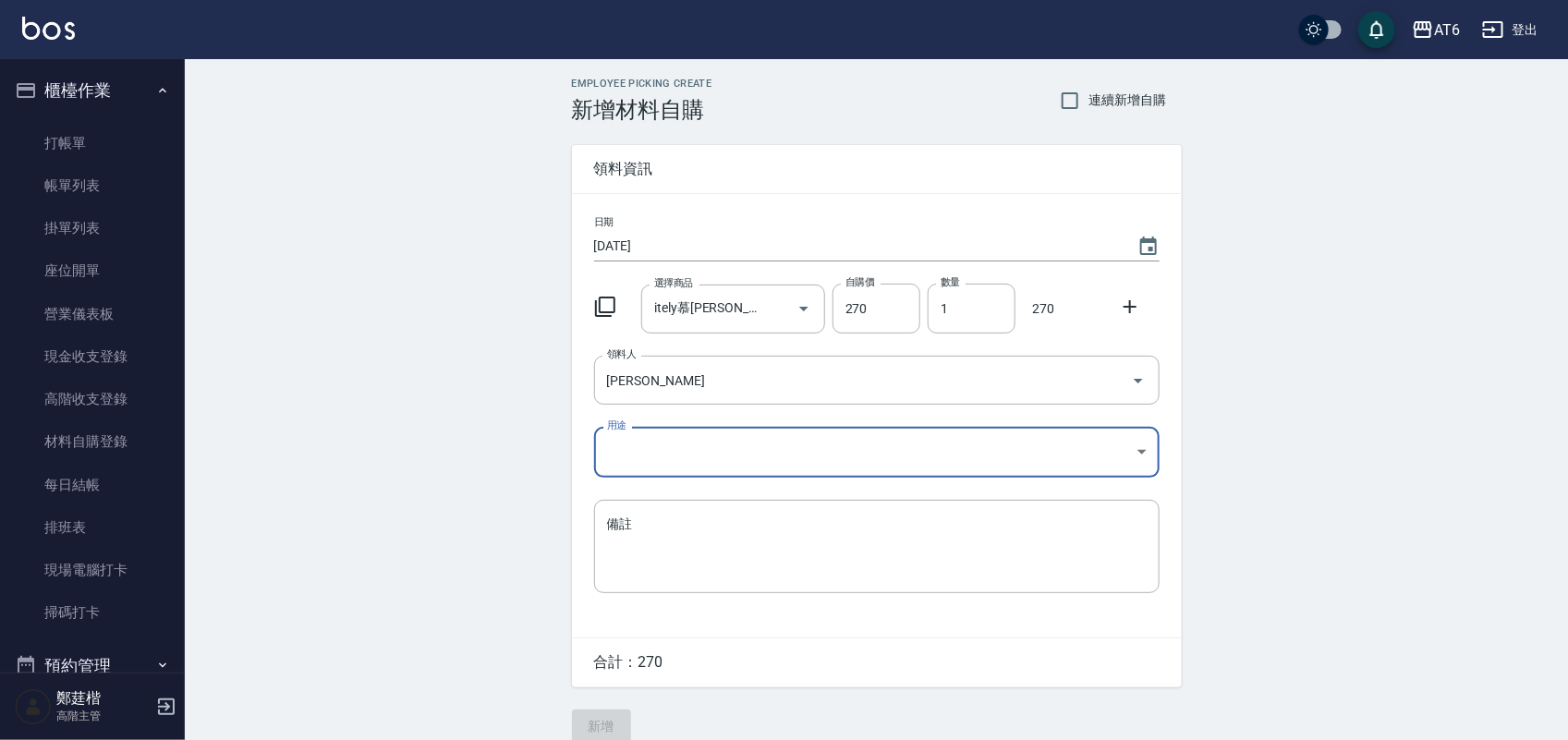
click at [704, 453] on body "AT6 登出 櫃檯作業 打帳單 帳單列表 掛單列表 座位開單 營業儀表板 現金收支登錄 高階收支登錄 材料自購登錄 每日結帳 排班表 現場電腦打卡 掃碼打卡 …" at bounding box center [784, 380] width 1568 height 761
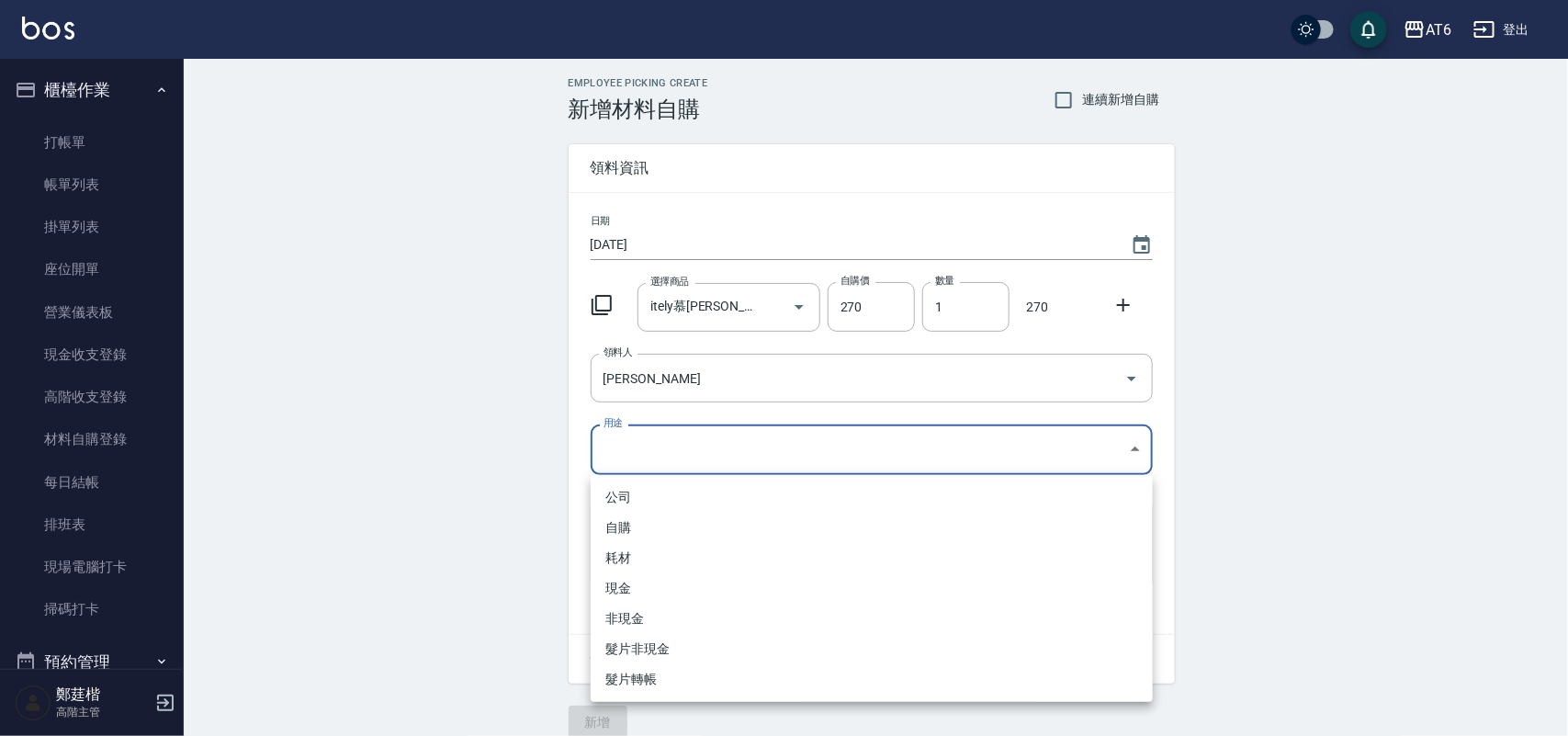
click at [682, 524] on li "自購" at bounding box center [871, 527] width 562 height 30
type input "自購"
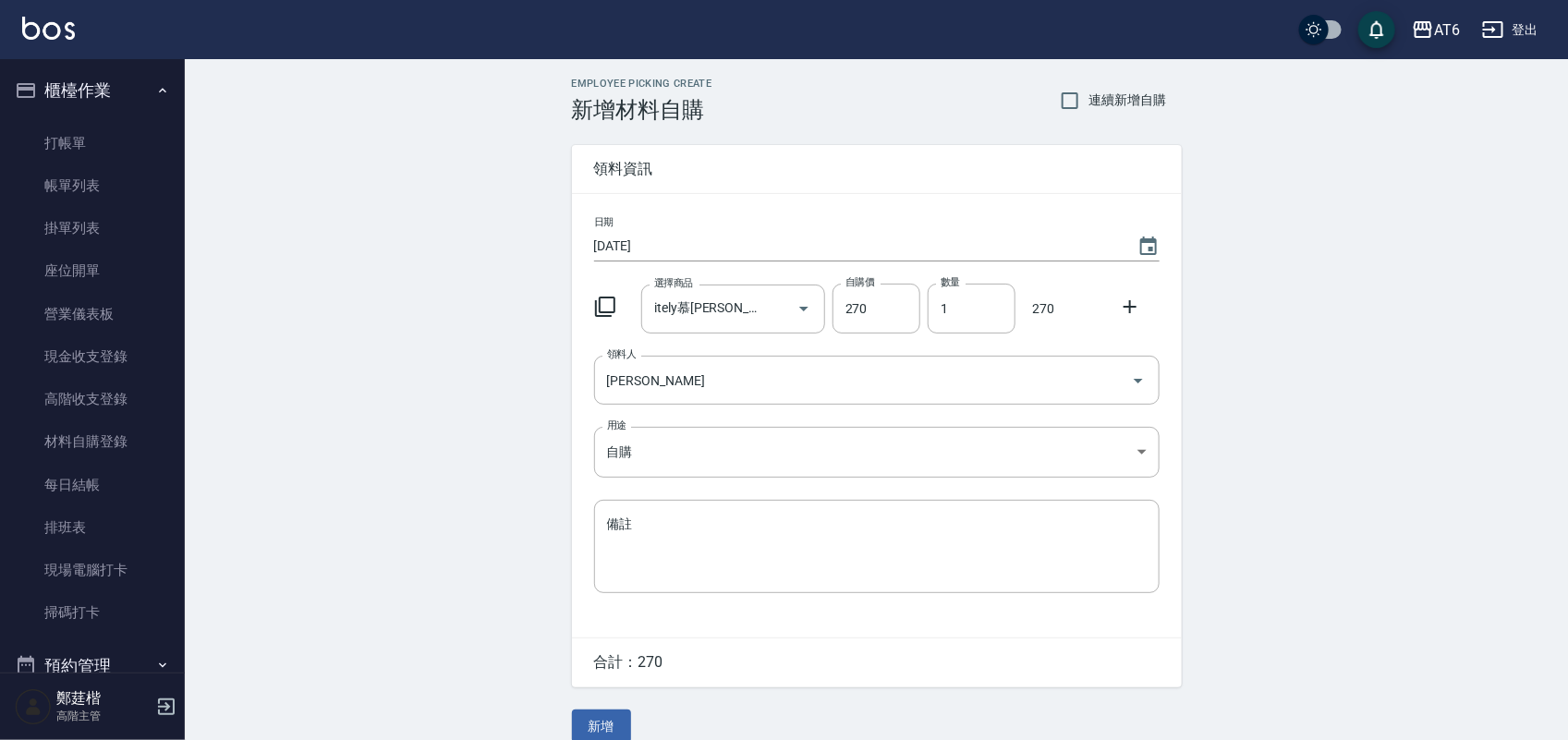
drag, startPoint x: 325, startPoint y: 132, endPoint x: 246, endPoint y: 126, distance: 79.2
click at [248, 126] on div "Employee Picking Create 新增材料自購 連續新增自購 領料資訊 日期 2025/10/14 選擇商品 itely慕斯 選擇商品 自購價 …" at bounding box center [875, 409] width 1383 height 702
click at [93, 70] on button "櫃檯作業" at bounding box center [92, 90] width 170 height 48
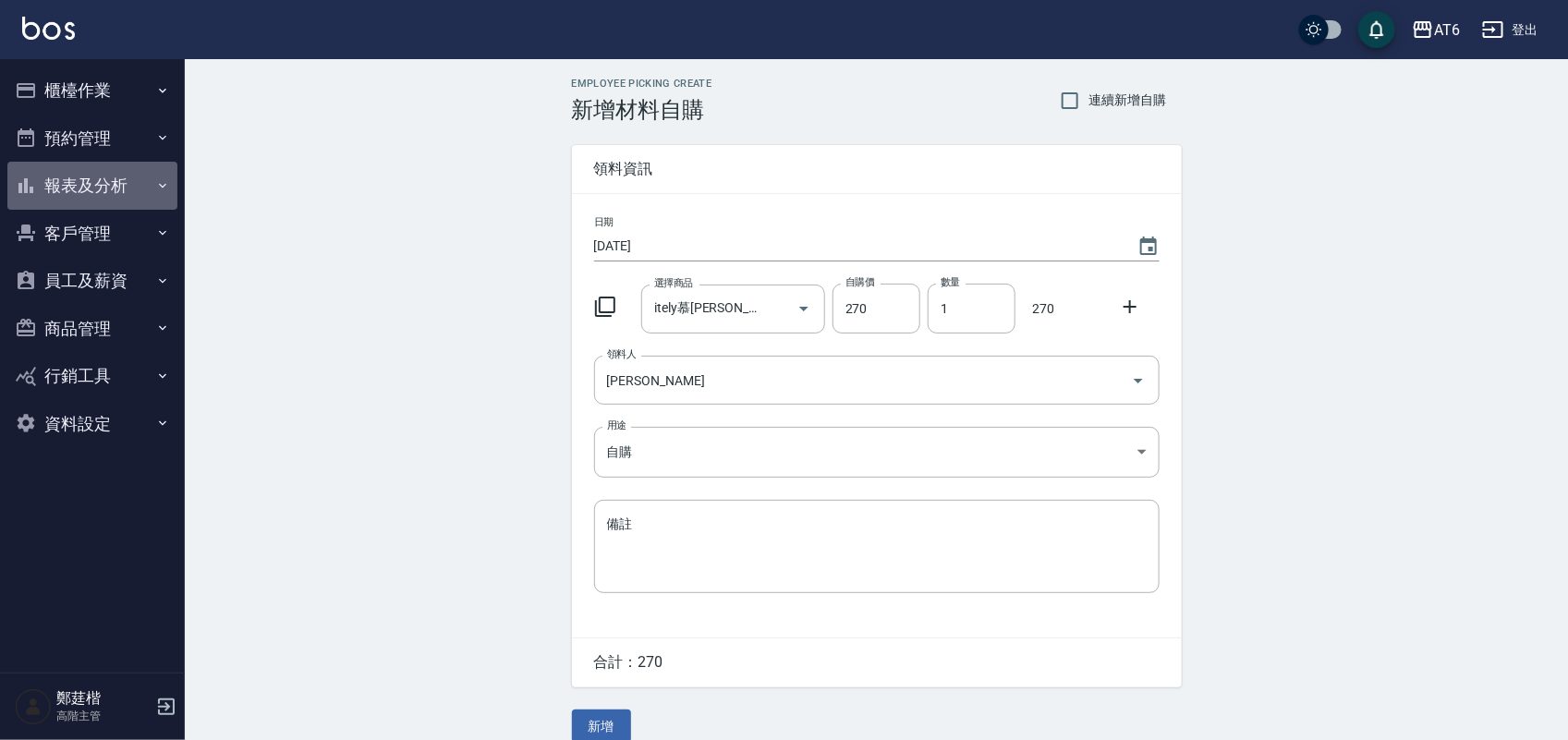
click at [117, 192] on button "報表及分析" at bounding box center [92, 185] width 170 height 48
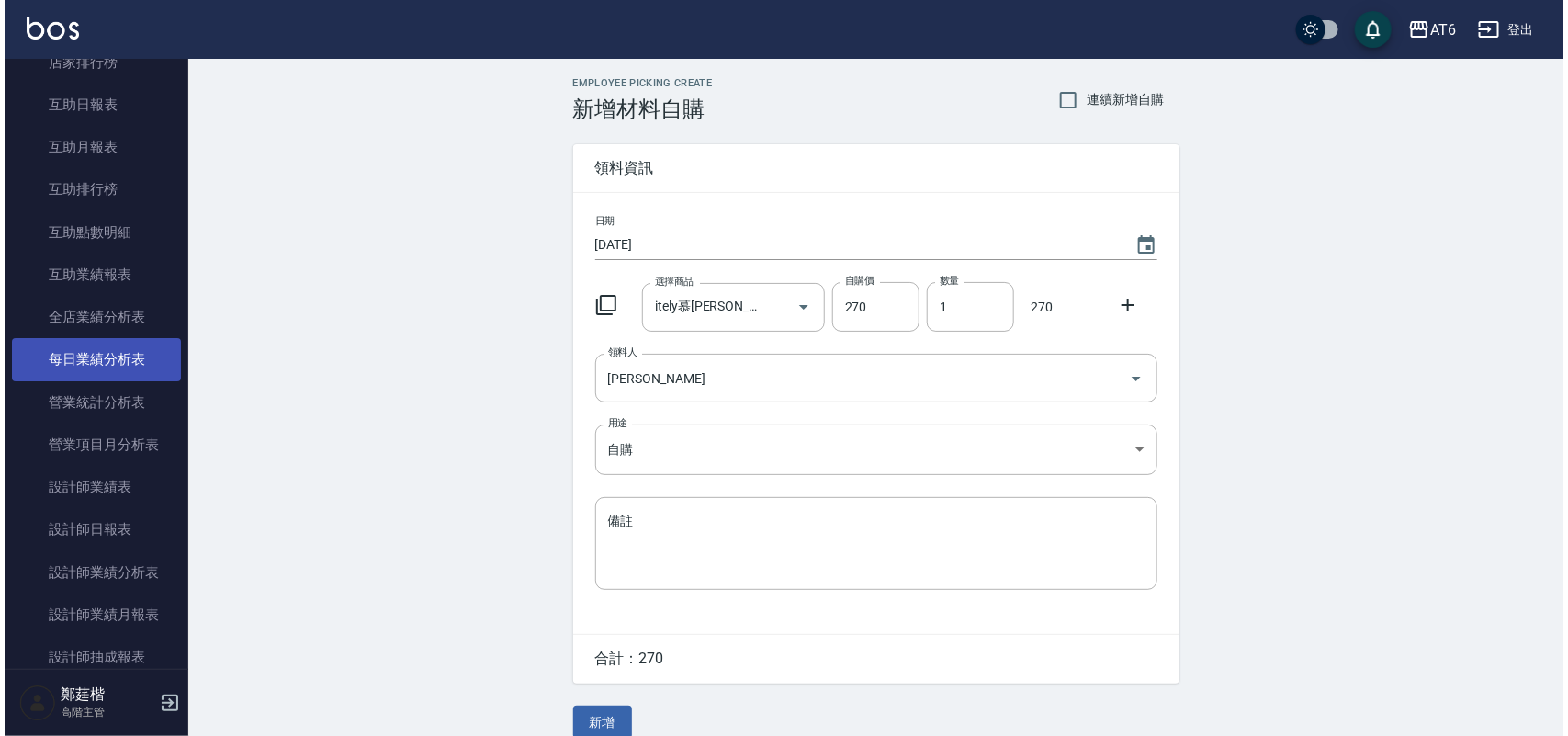
scroll to position [459, 0]
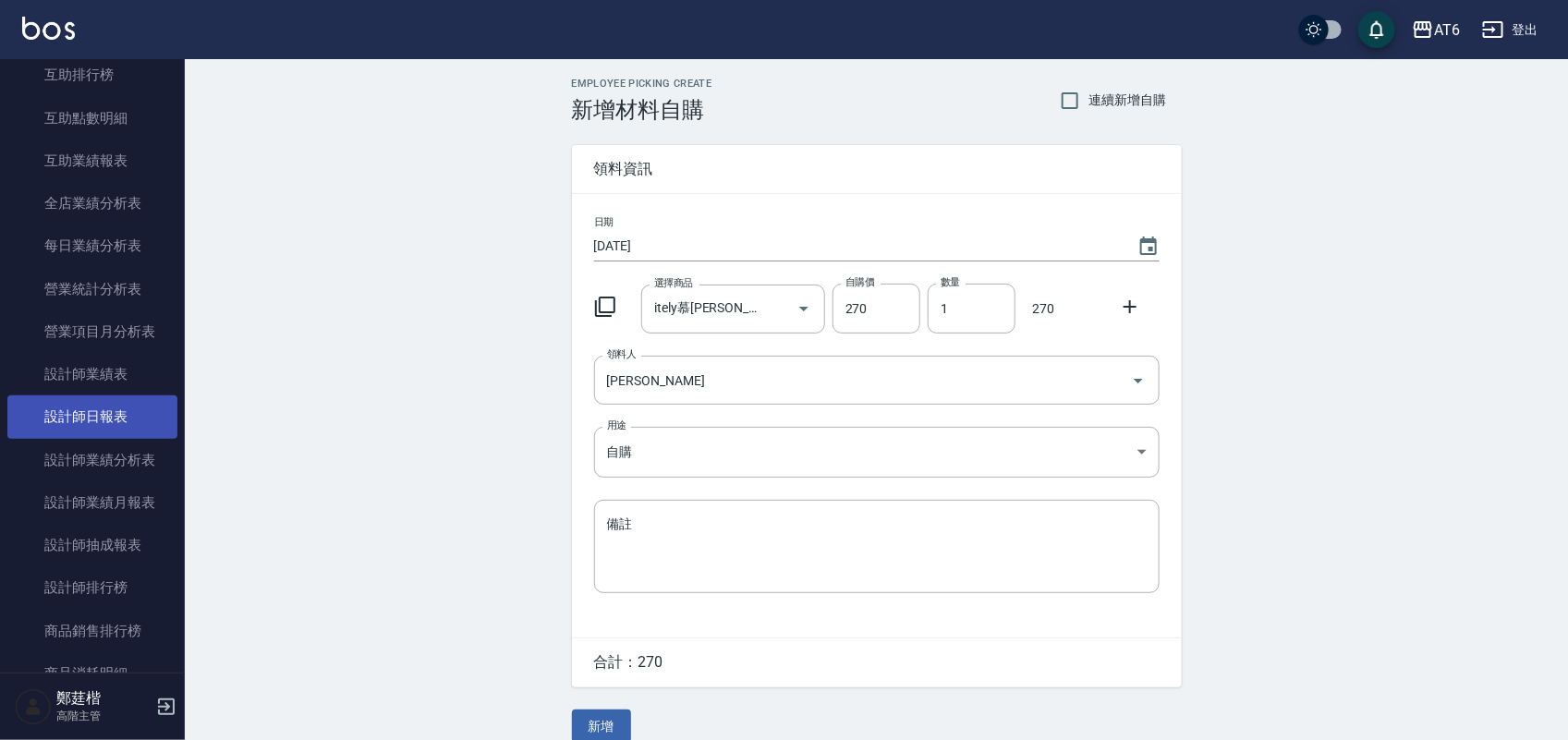
click at [111, 408] on link "設計師日報表" at bounding box center [92, 416] width 170 height 43
